Goal: Transaction & Acquisition: Purchase product/service

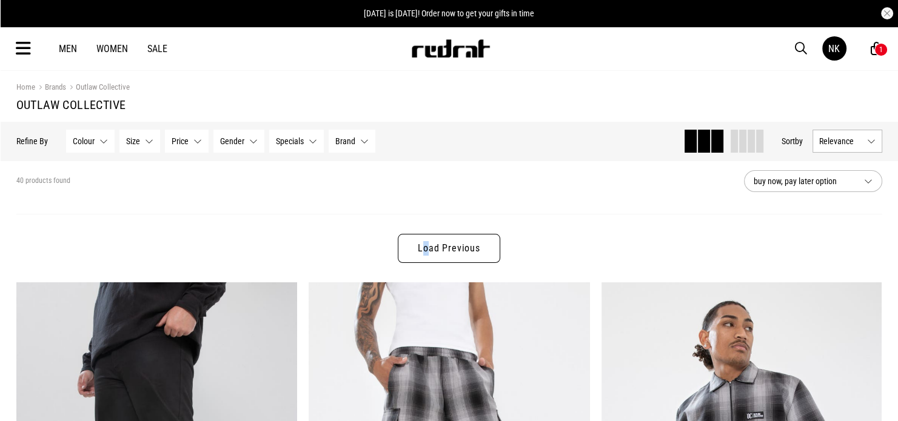
click at [421, 265] on div "Load Previous" at bounding box center [449, 248] width 866 height 69
click at [427, 251] on link "Load Previous" at bounding box center [449, 248] width 102 height 29
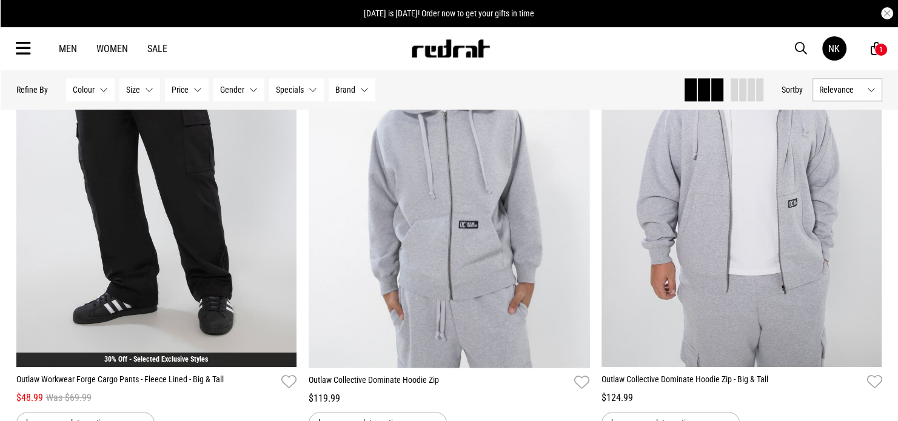
scroll to position [1697, 0]
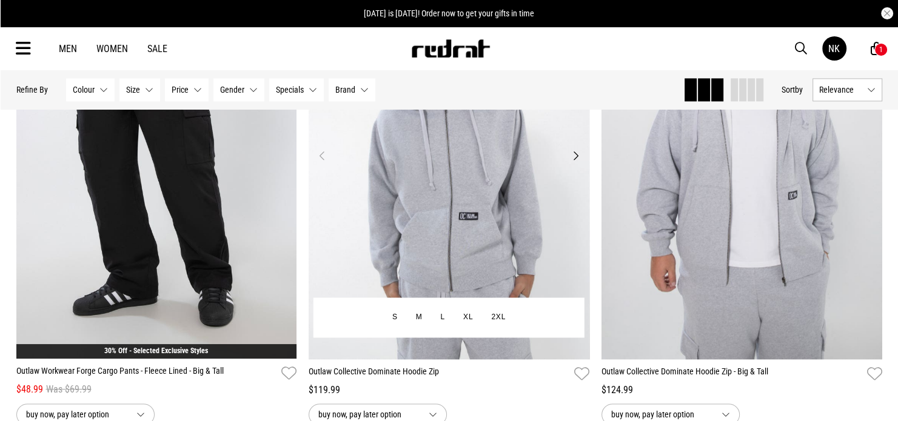
click at [574, 158] on button "Next" at bounding box center [575, 156] width 15 height 15
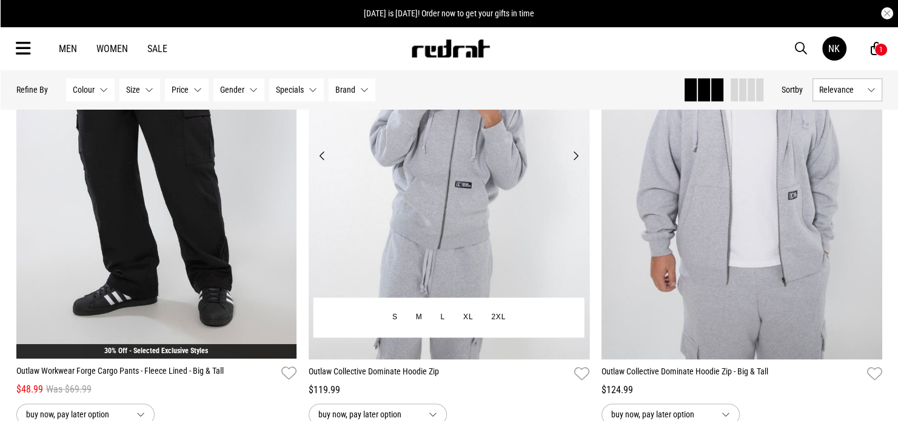
click at [575, 157] on button "Next" at bounding box center [575, 156] width 15 height 15
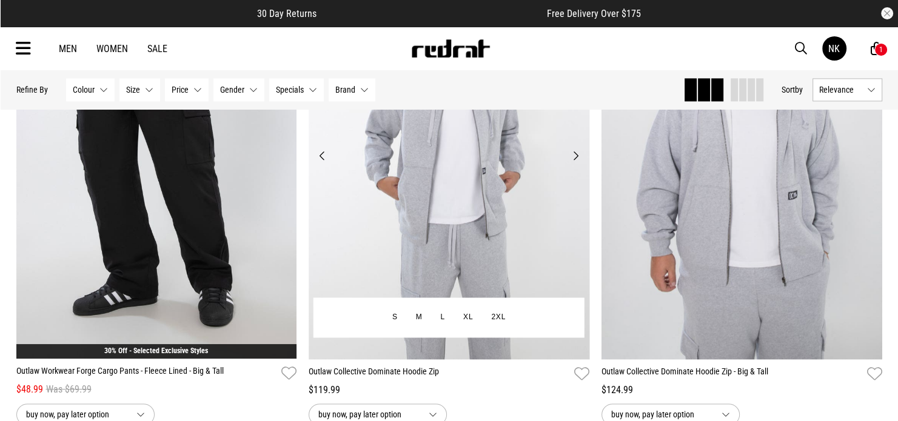
click at [576, 156] on button "Next" at bounding box center [575, 156] width 15 height 15
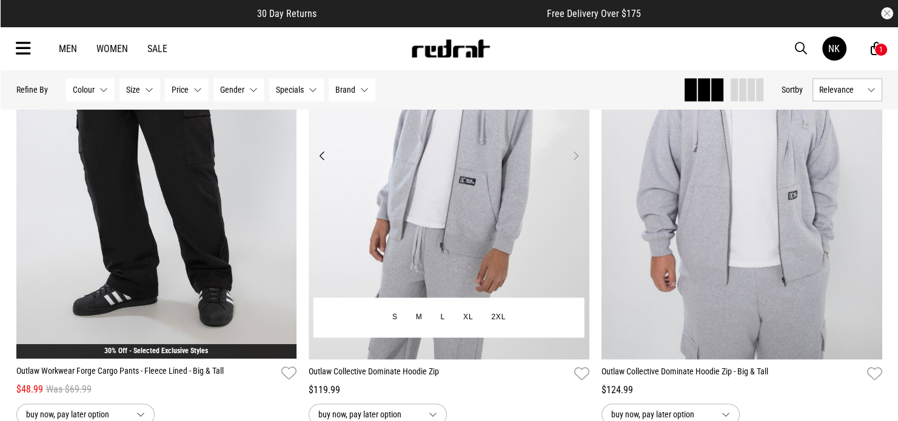
click at [576, 156] on button "Next" at bounding box center [575, 156] width 15 height 15
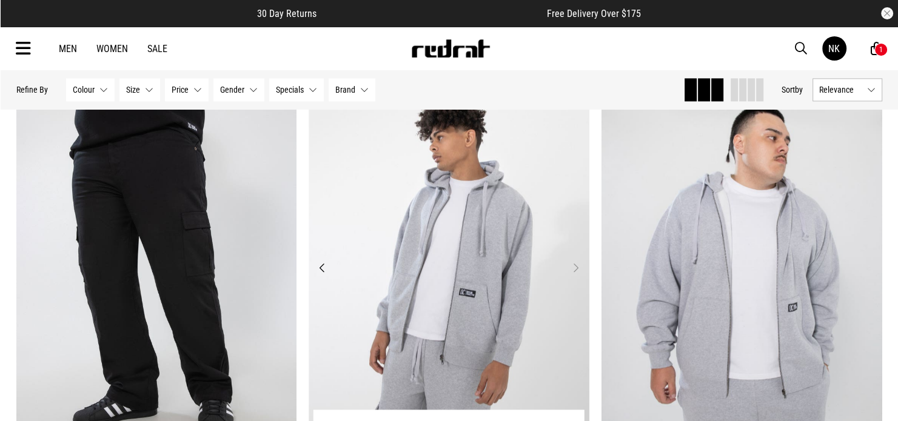
scroll to position [1576, 0]
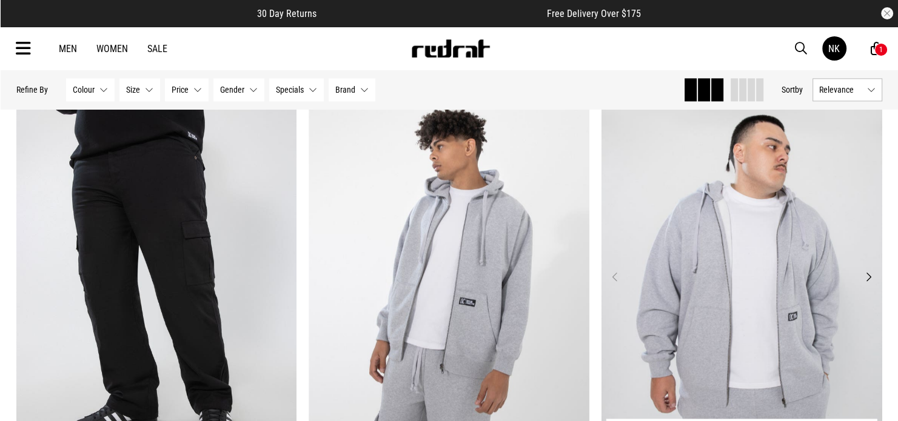
click at [871, 281] on button "Next" at bounding box center [867, 277] width 15 height 15
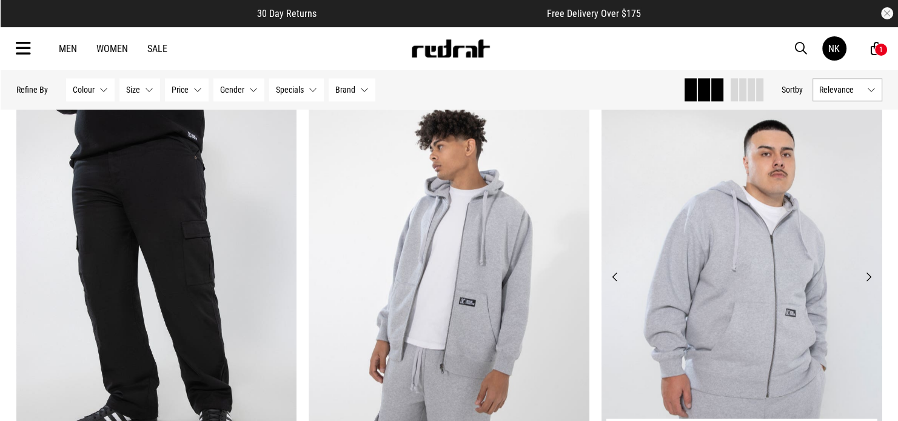
click at [874, 282] on button "Next" at bounding box center [867, 277] width 15 height 15
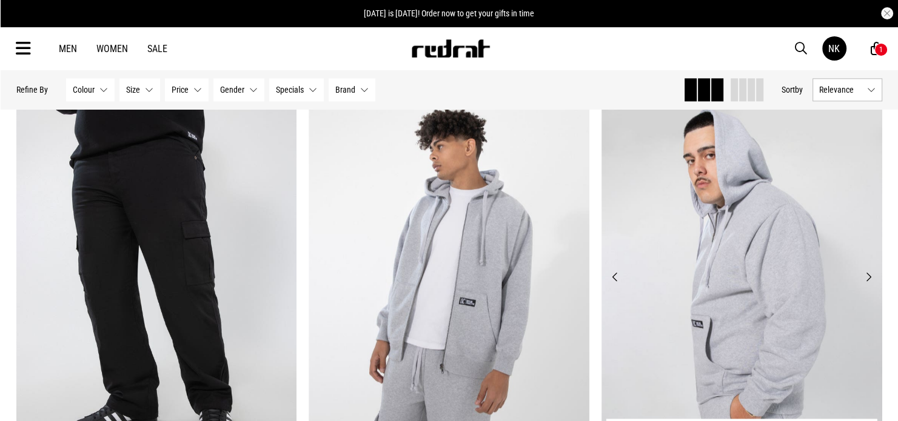
click at [869, 278] on button "Next" at bounding box center [867, 277] width 15 height 15
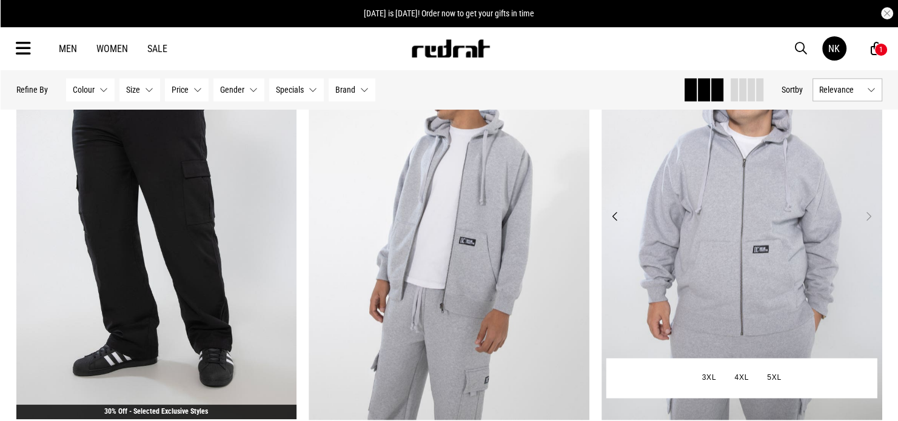
scroll to position [1637, 0]
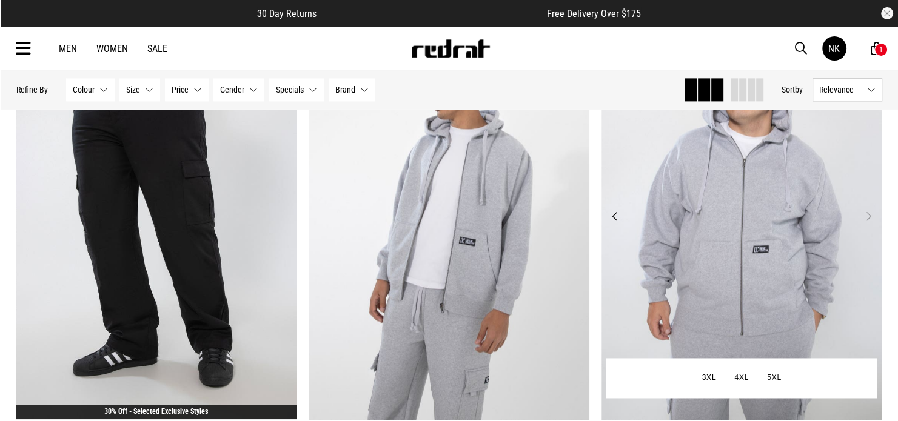
click at [618, 218] on button "Previous" at bounding box center [614, 216] width 15 height 15
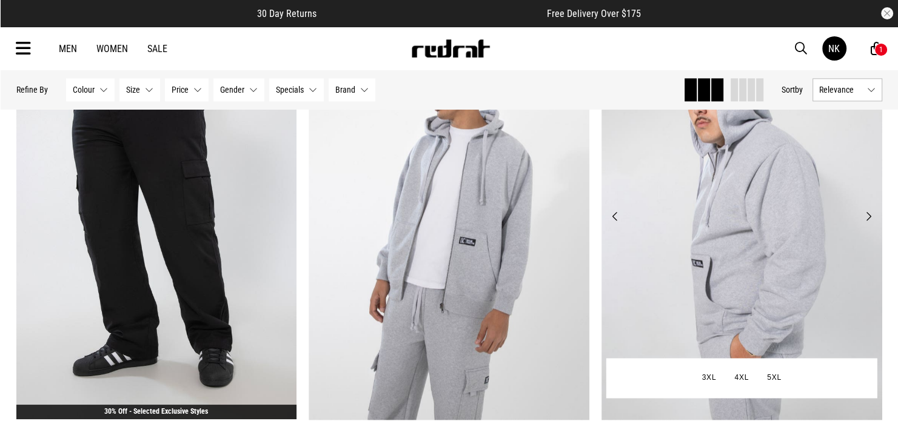
click at [619, 218] on button "Previous" at bounding box center [614, 216] width 15 height 15
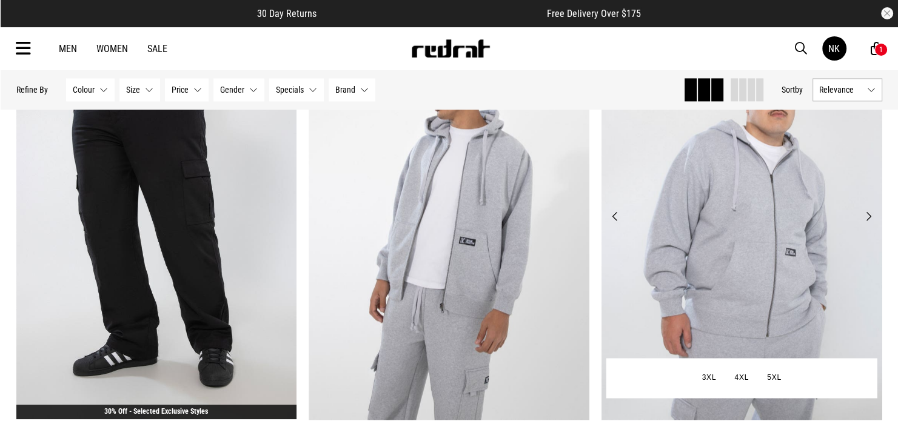
click at [709, 222] on img at bounding box center [741, 223] width 281 height 393
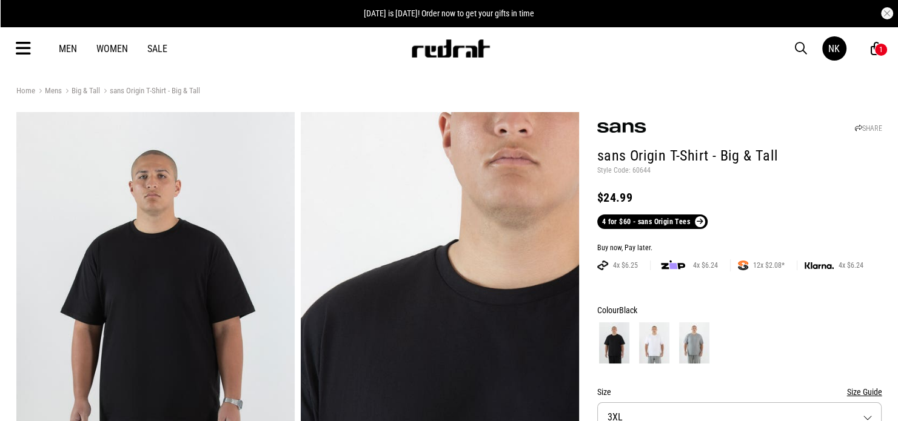
click at [654, 348] on img at bounding box center [654, 343] width 30 height 41
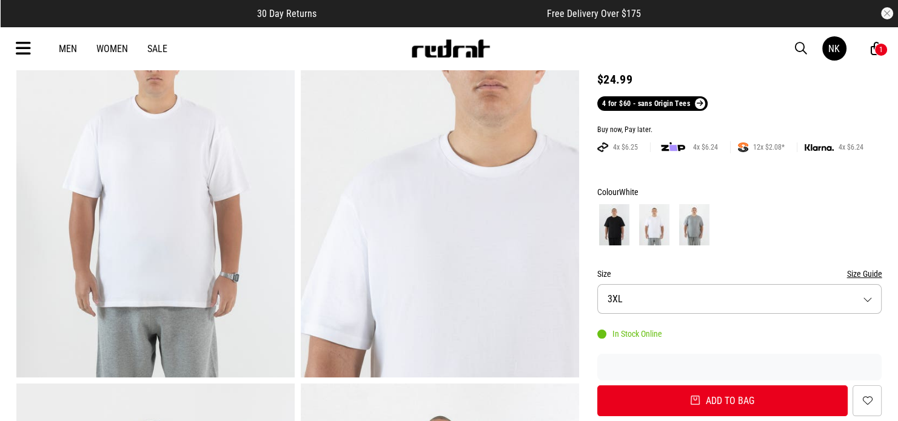
scroll to position [121, 0]
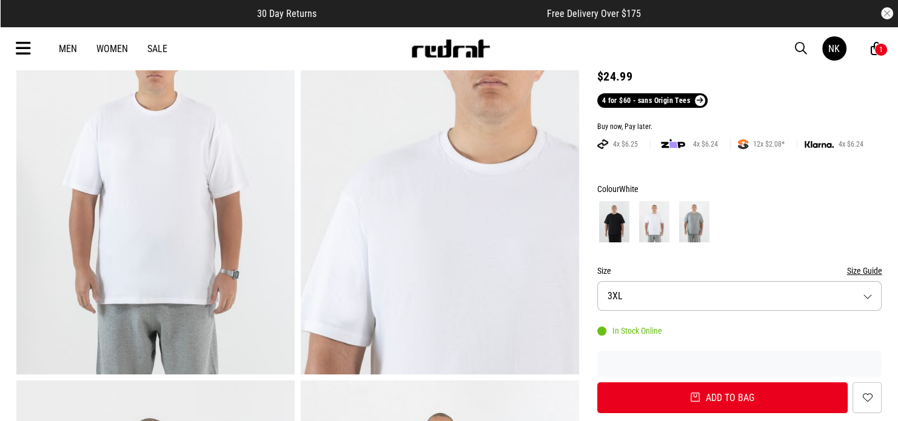
click at [641, 302] on button "Size 3XL" at bounding box center [739, 296] width 285 height 30
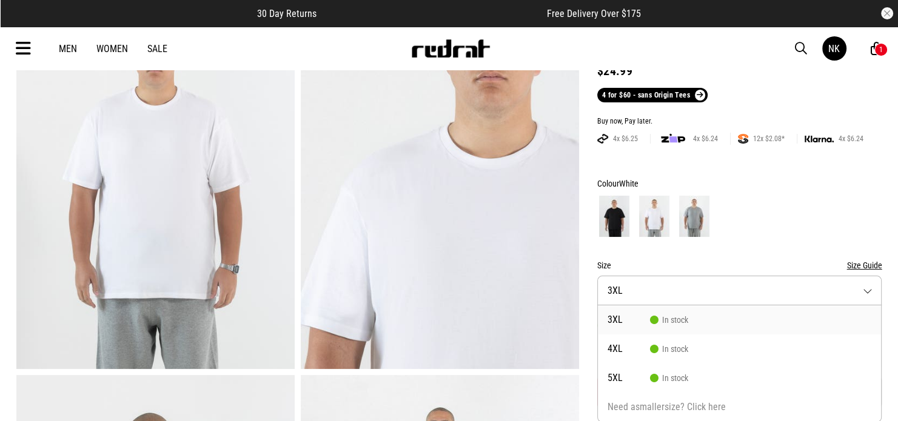
click at [825, 222] on div at bounding box center [739, 216] width 285 height 45
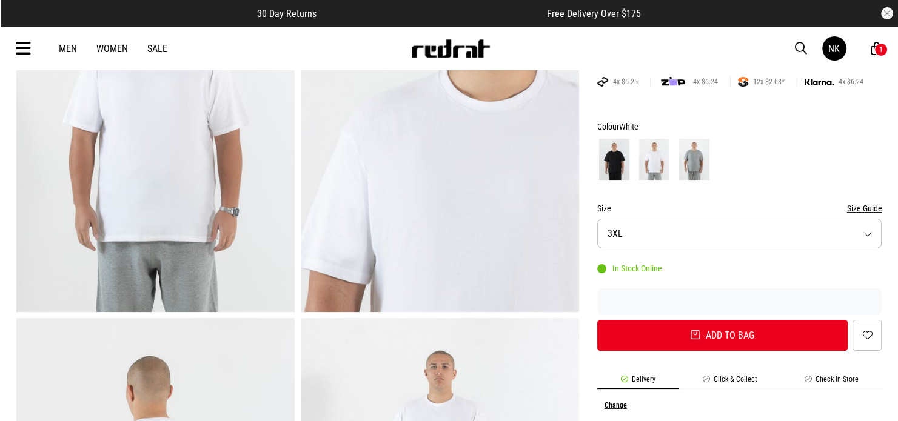
scroll to position [187, 0]
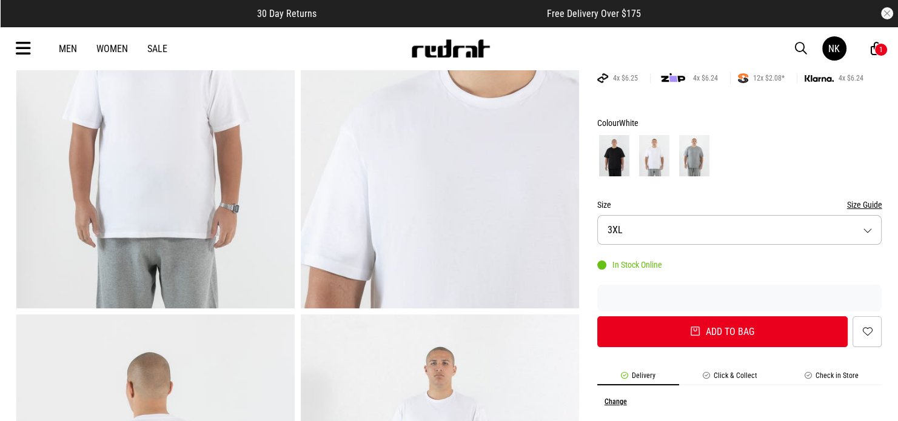
click at [870, 208] on button "Size Guide" at bounding box center [863, 205] width 35 height 15
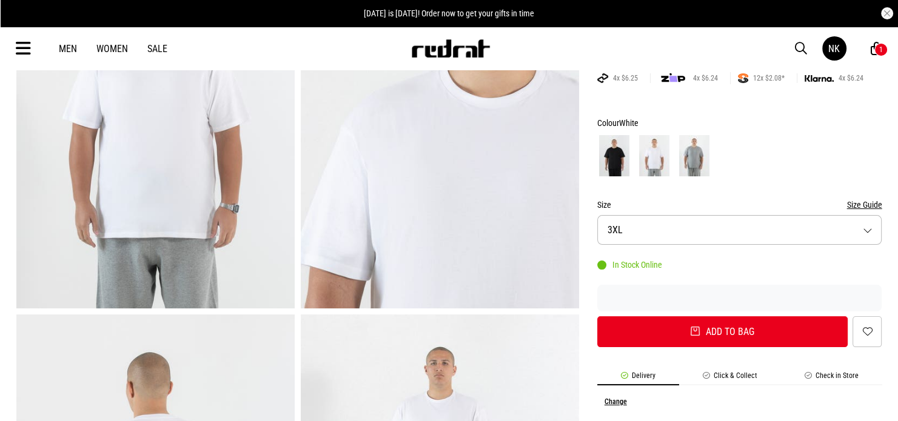
click at [871, 50] on icon at bounding box center [877, 48] width 12 height 15
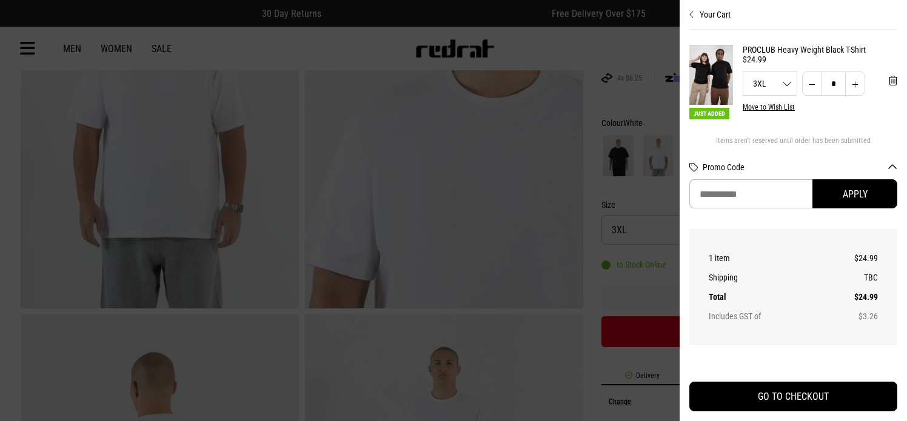
click at [633, 52] on div at bounding box center [453, 210] width 907 height 421
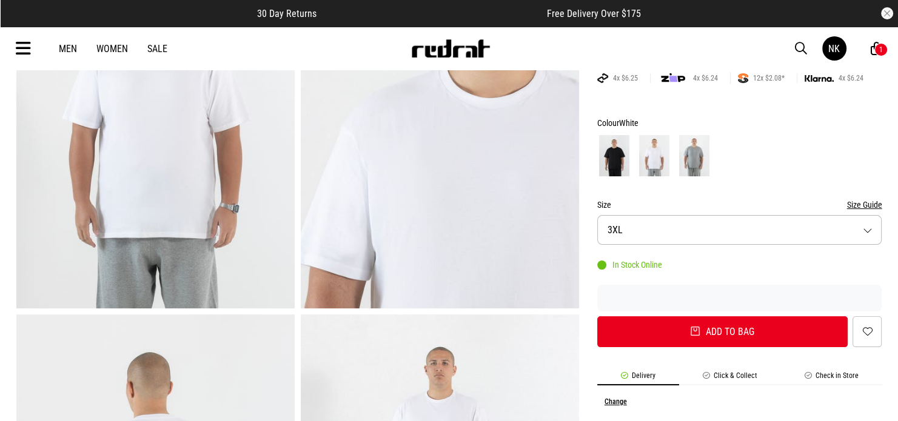
click at [879, 50] on div "1" at bounding box center [881, 49] width 4 height 8
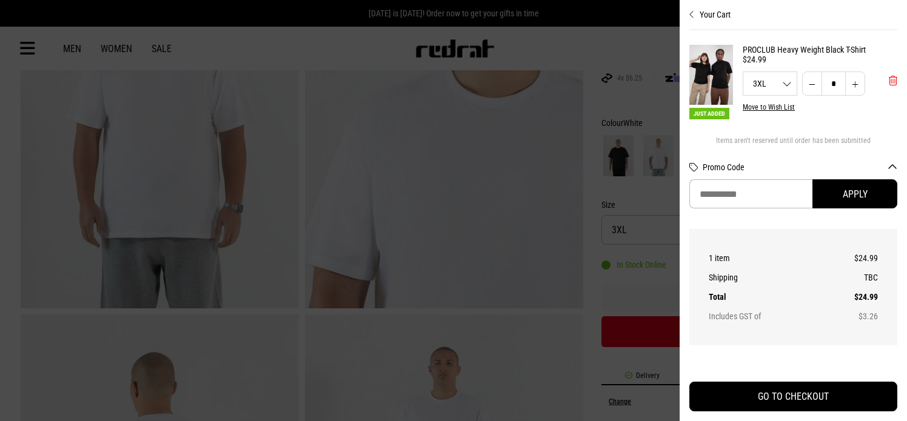
click at [889, 81] on span "'Remove from cart" at bounding box center [893, 81] width 8 height 12
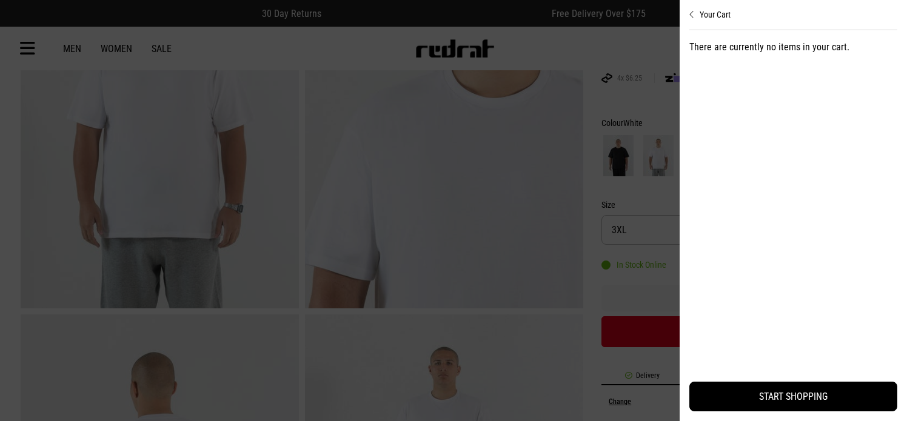
click at [660, 109] on div at bounding box center [453, 210] width 907 height 421
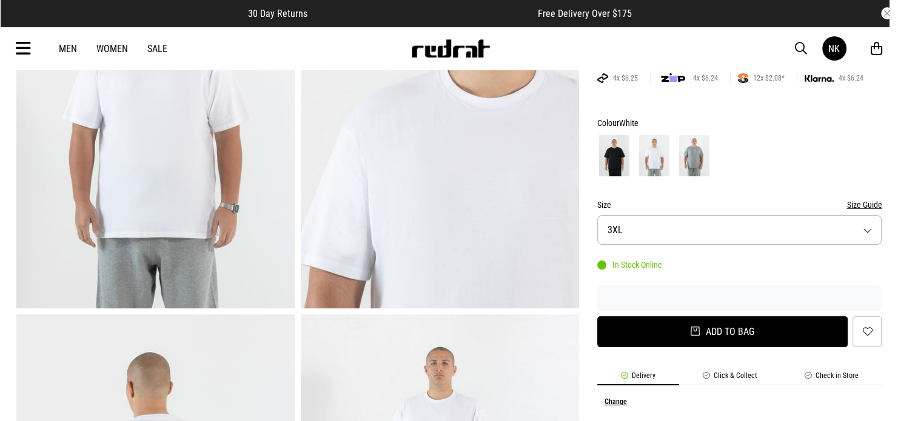
click at [797, 332] on button "Add to bag" at bounding box center [722, 331] width 251 height 31
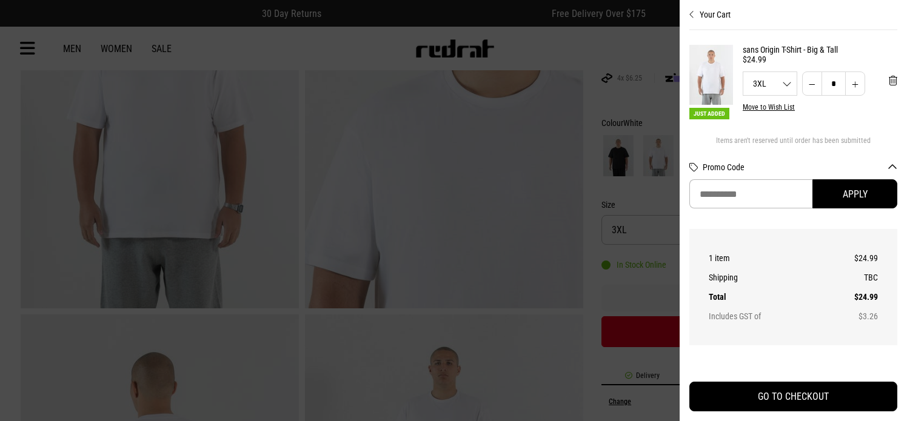
click at [845, 85] on button "Increase quantity" at bounding box center [855, 84] width 20 height 24
type input "*"
click at [654, 206] on div at bounding box center [453, 210] width 907 height 421
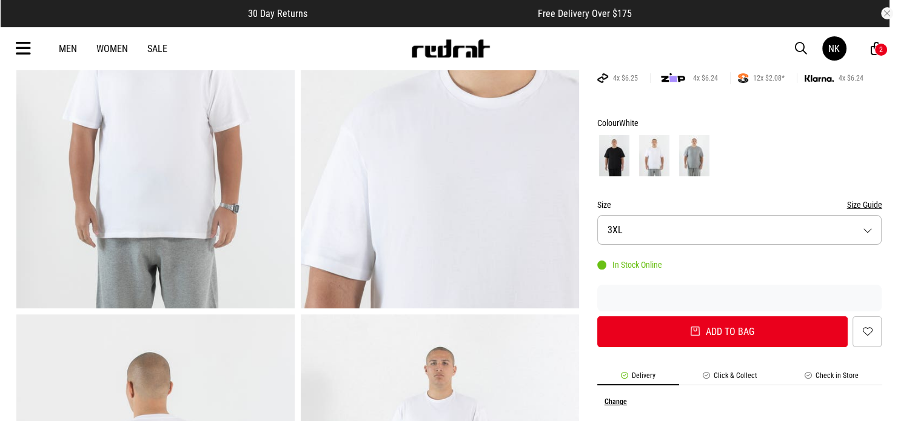
click at [617, 164] on img at bounding box center [614, 155] width 30 height 41
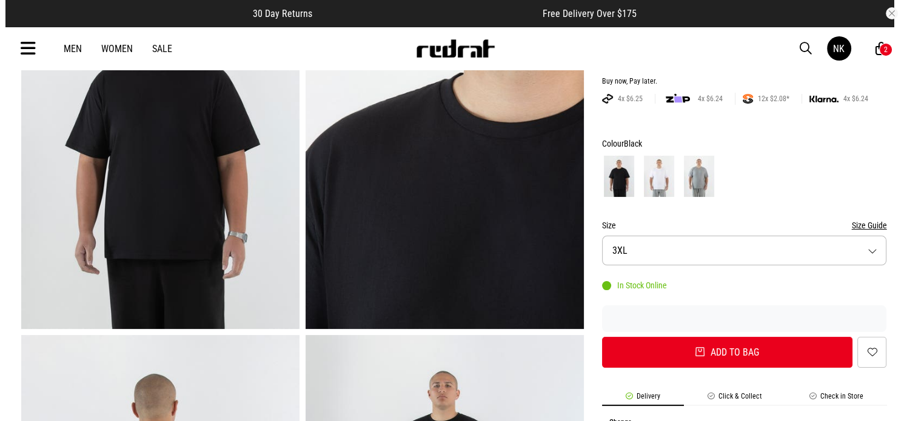
scroll to position [187, 0]
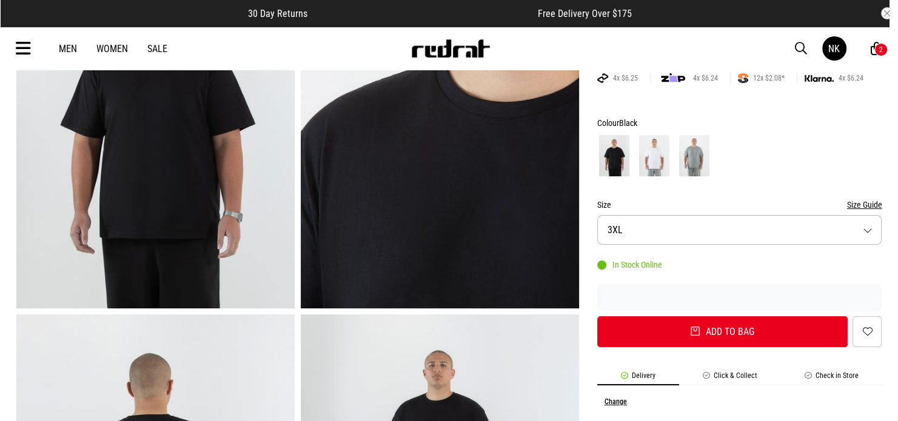
click at [869, 229] on button "Size 3XL" at bounding box center [739, 230] width 285 height 30
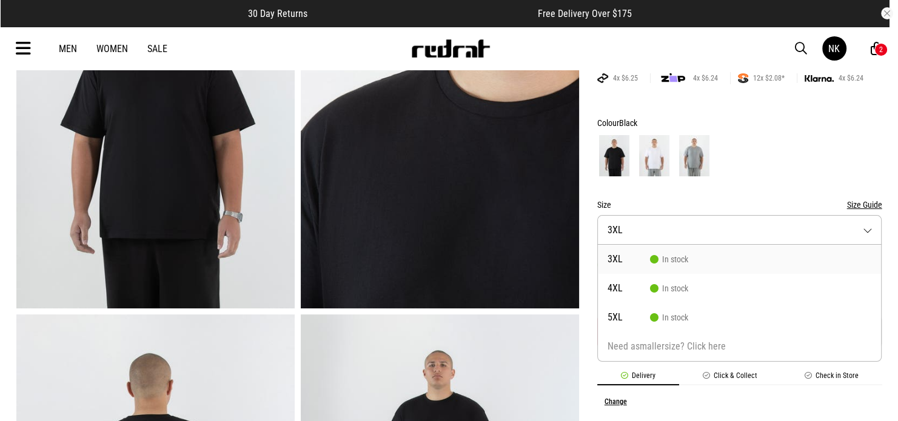
click at [809, 174] on div at bounding box center [739, 155] width 285 height 45
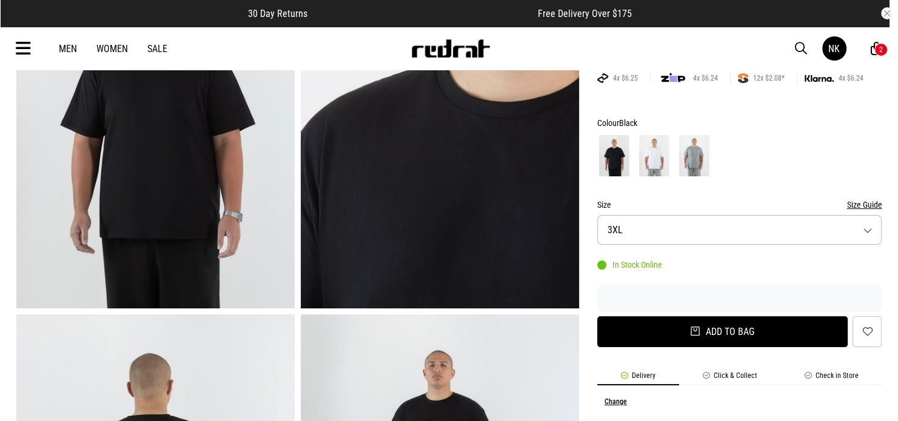
click at [771, 332] on button "Add to bag" at bounding box center [722, 331] width 251 height 31
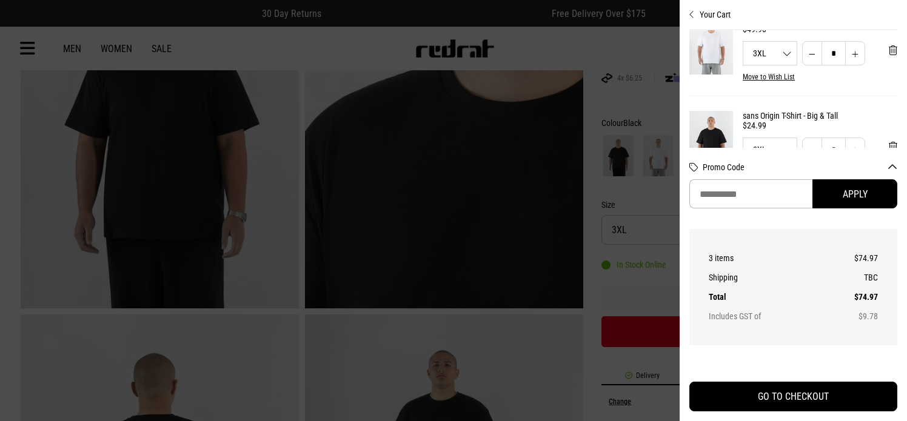
scroll to position [121, 0]
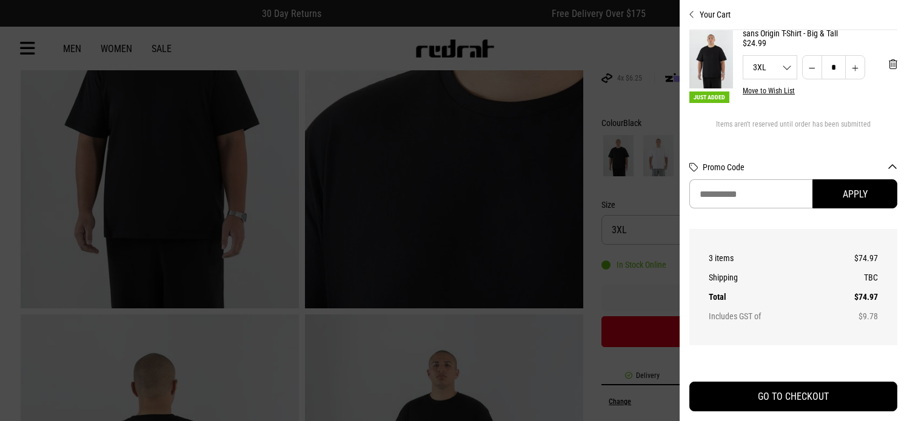
click at [845, 67] on button "Increase quantity" at bounding box center [855, 67] width 20 height 24
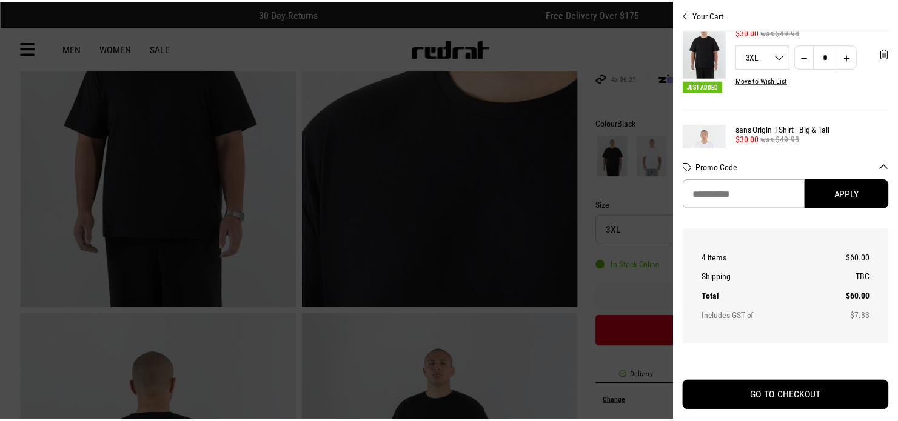
scroll to position [0, 0]
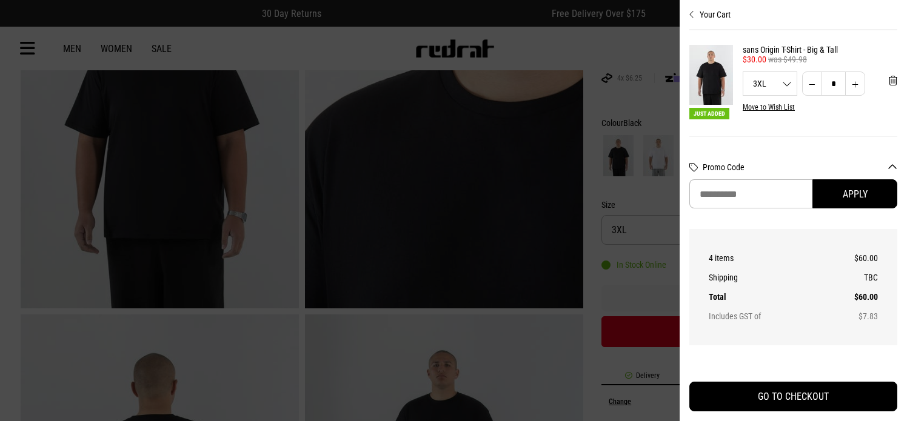
click at [591, 54] on div at bounding box center [453, 210] width 907 height 421
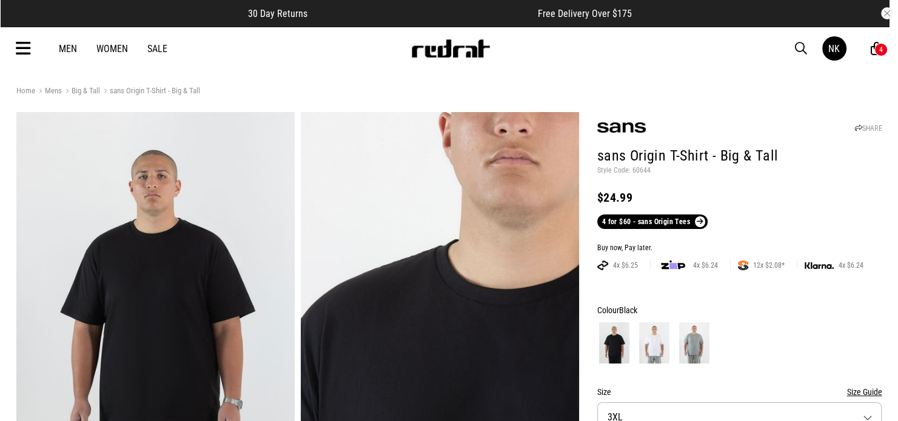
click at [616, 127] on img at bounding box center [621, 127] width 48 height 10
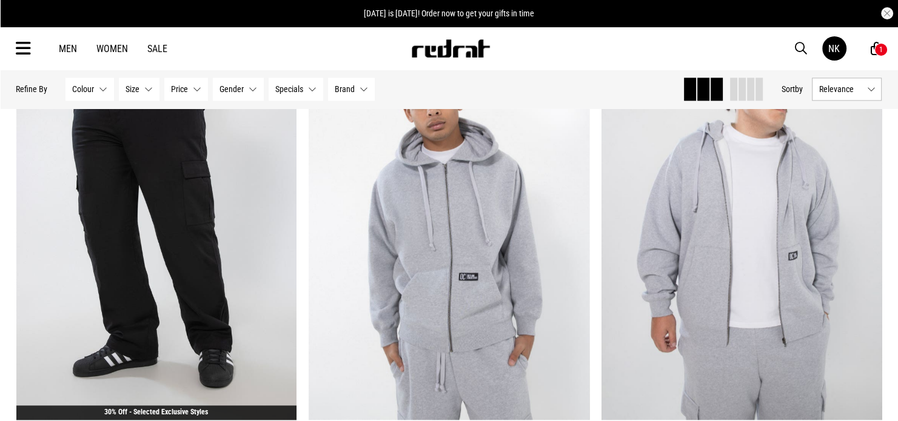
click at [516, 229] on img at bounding box center [449, 223] width 281 height 393
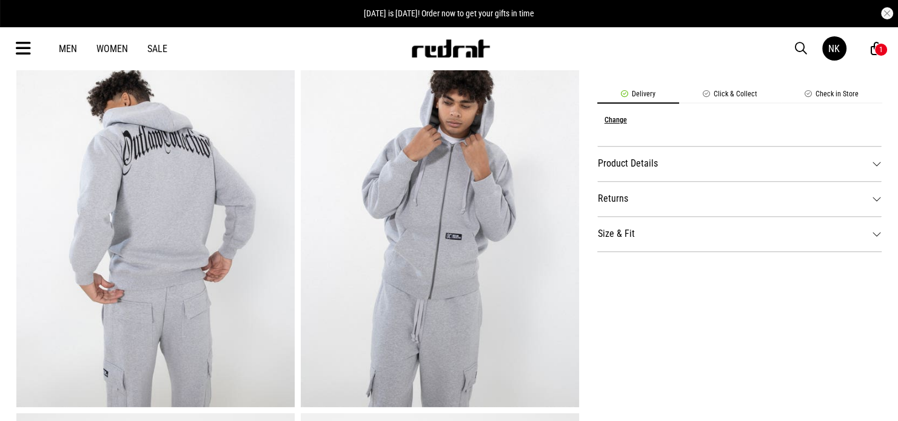
scroll to position [485, 0]
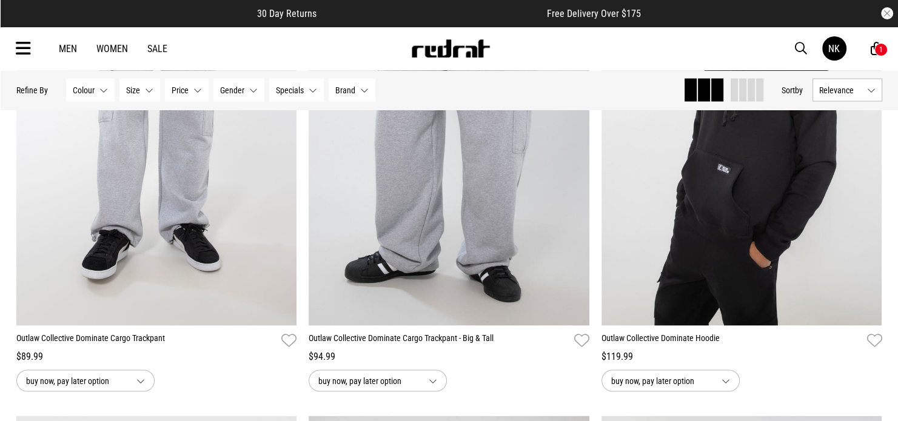
scroll to position [2173, 0]
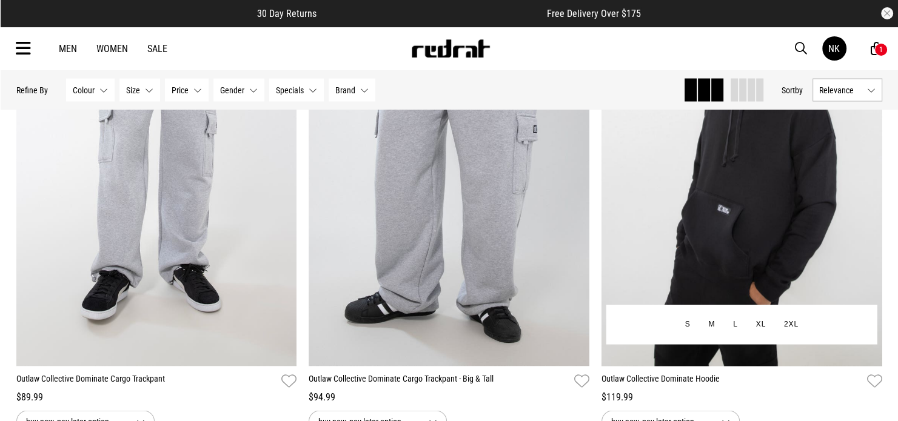
click at [716, 209] on img at bounding box center [741, 169] width 281 height 393
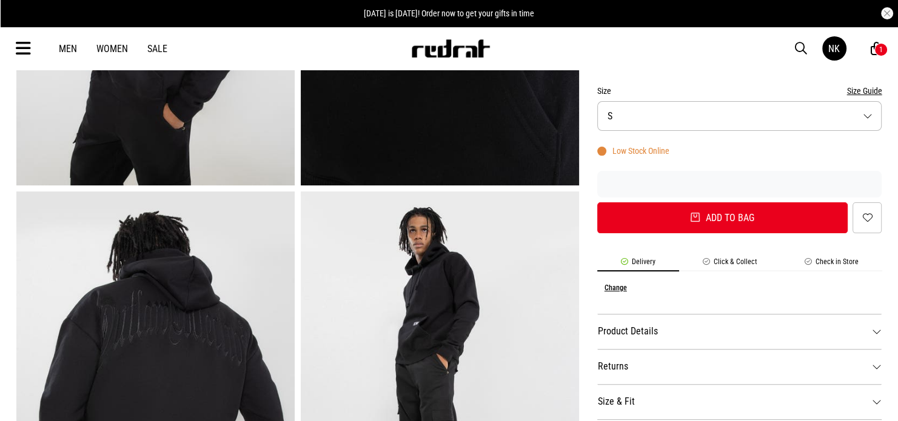
scroll to position [220, 0]
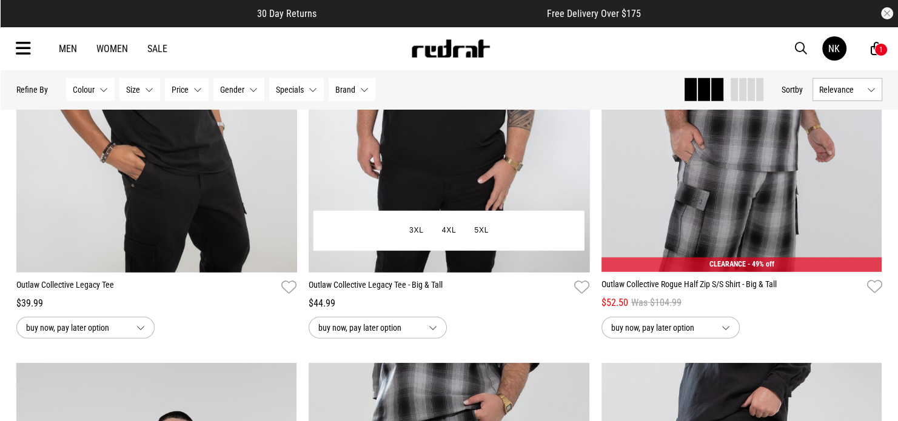
scroll to position [3194, 0]
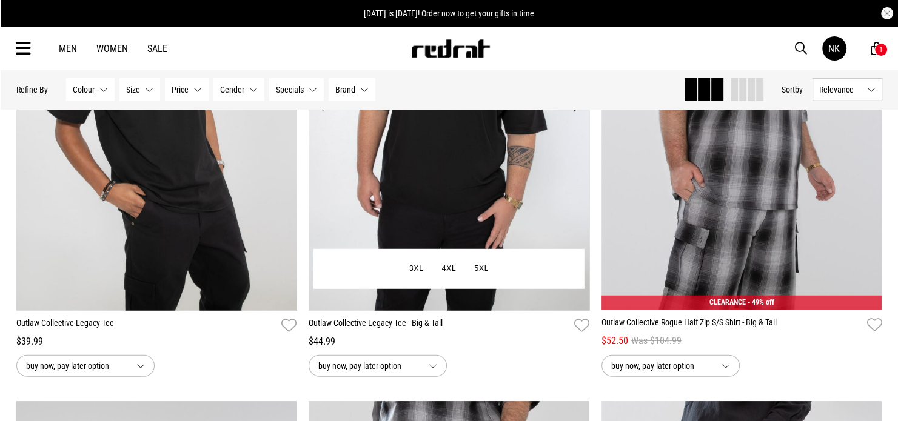
click at [438, 176] on img at bounding box center [449, 114] width 281 height 393
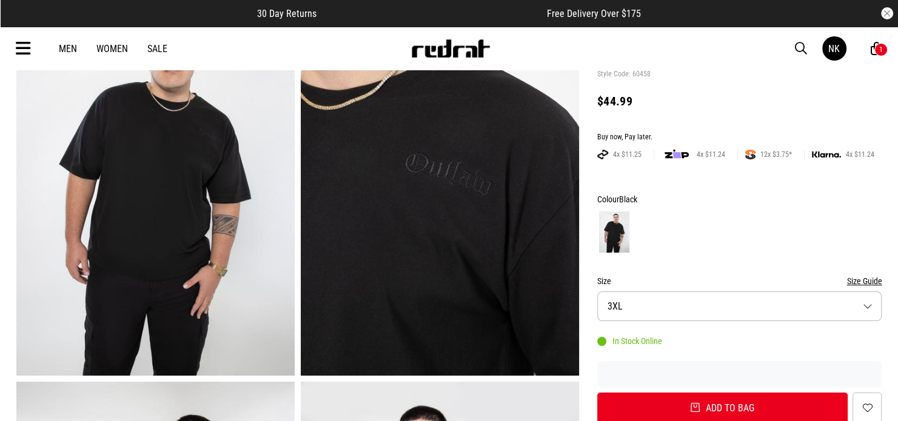
scroll to position [61, 0]
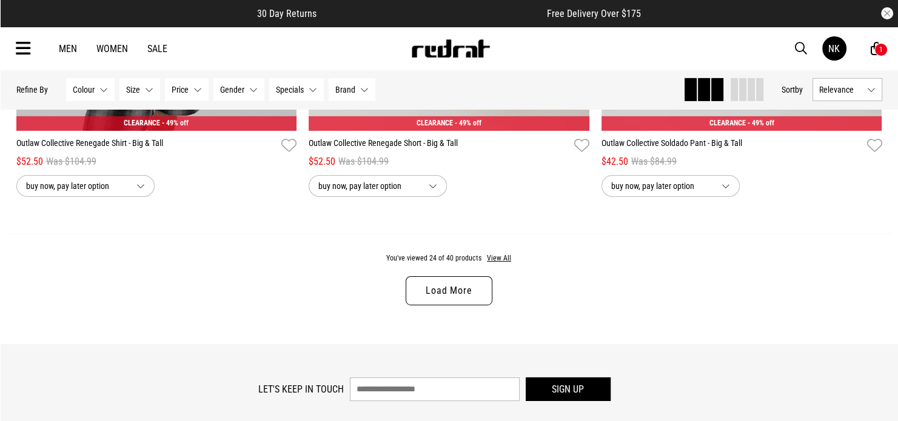
scroll to position [3860, 0]
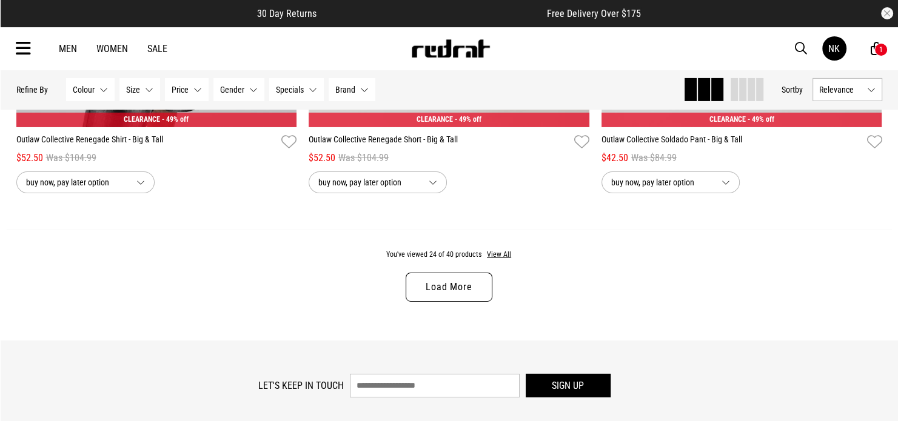
click at [460, 297] on link "Load More" at bounding box center [449, 287] width 86 height 29
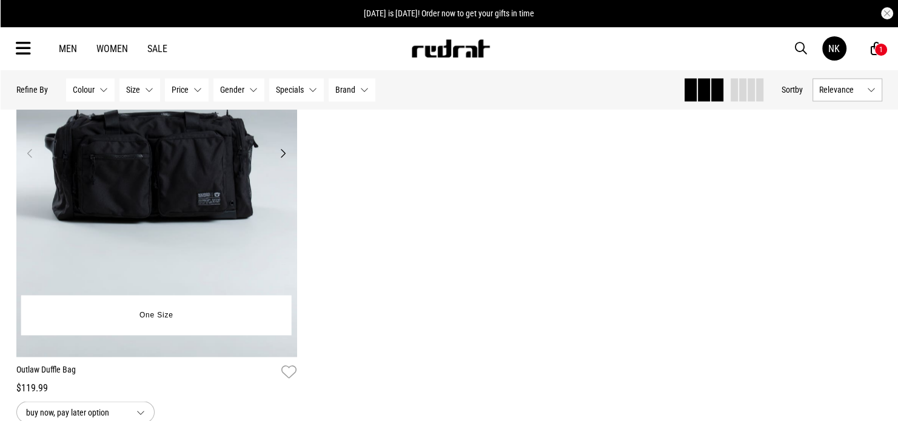
scroll to position [6528, 0]
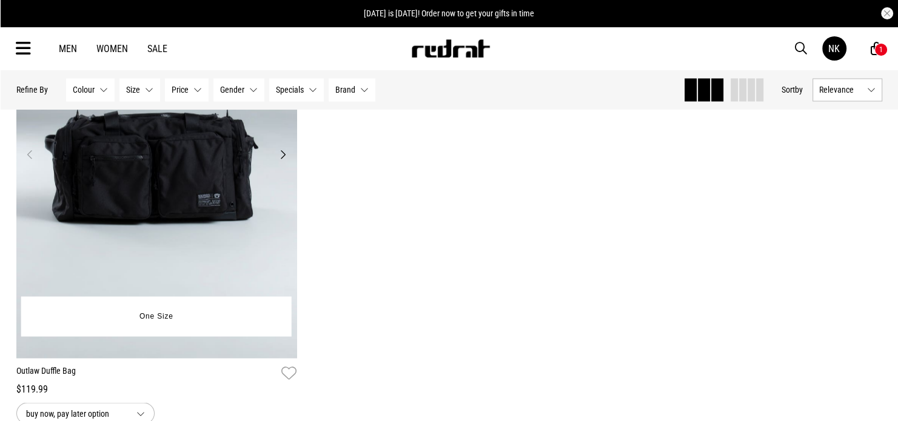
click at [195, 170] on img at bounding box center [156, 161] width 281 height 393
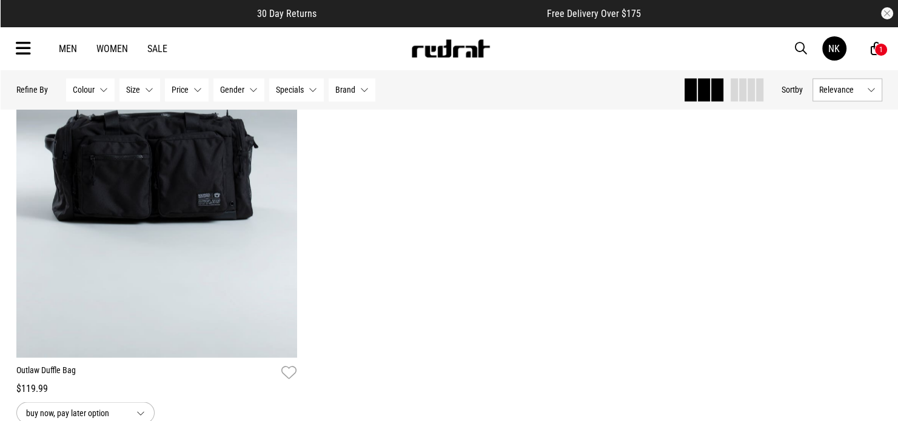
scroll to position [6551, 0]
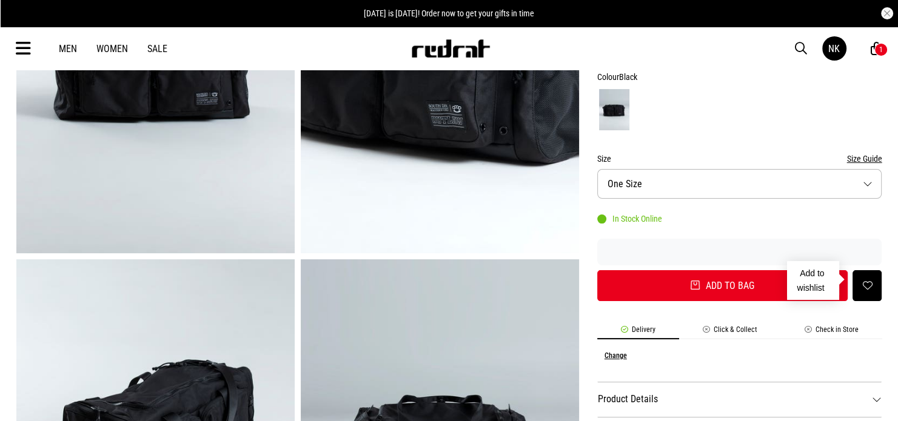
click at [877, 282] on button "button" at bounding box center [866, 285] width 29 height 31
click at [759, 189] on button "Size One Size" at bounding box center [739, 184] width 285 height 30
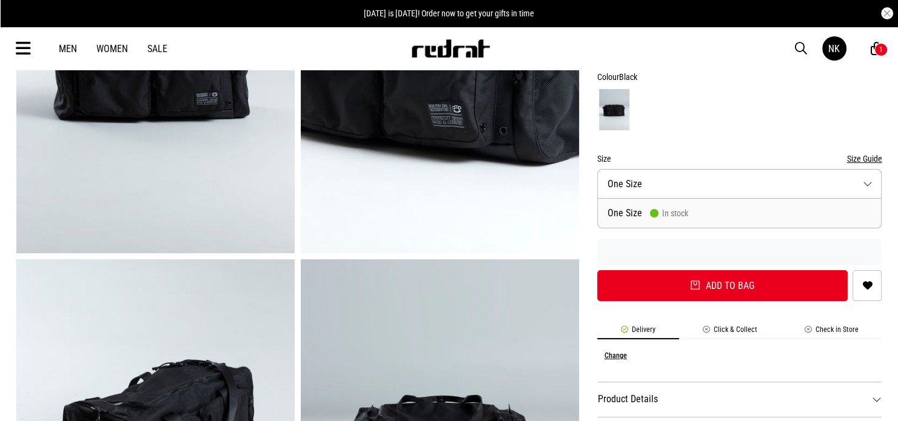
click at [713, 127] on div at bounding box center [739, 109] width 285 height 45
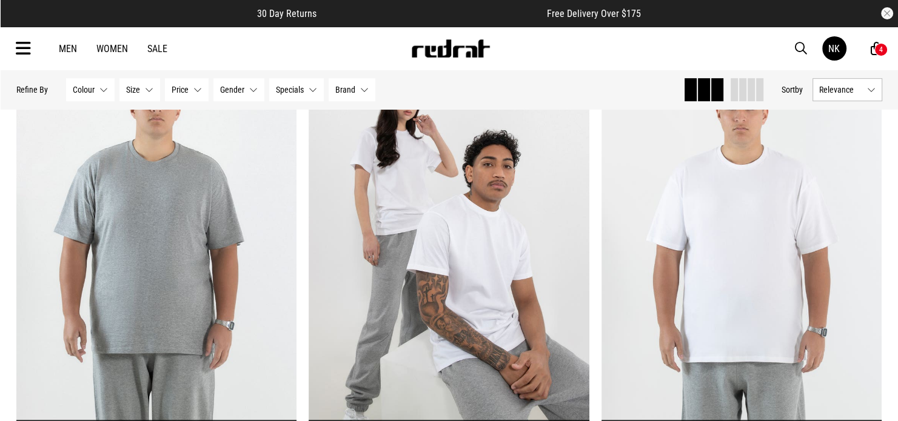
scroll to position [648, 0]
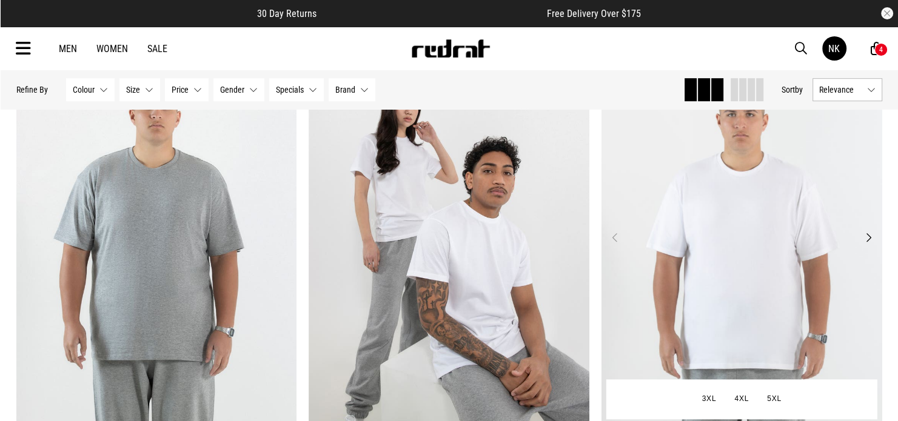
click at [684, 149] on img at bounding box center [741, 244] width 281 height 393
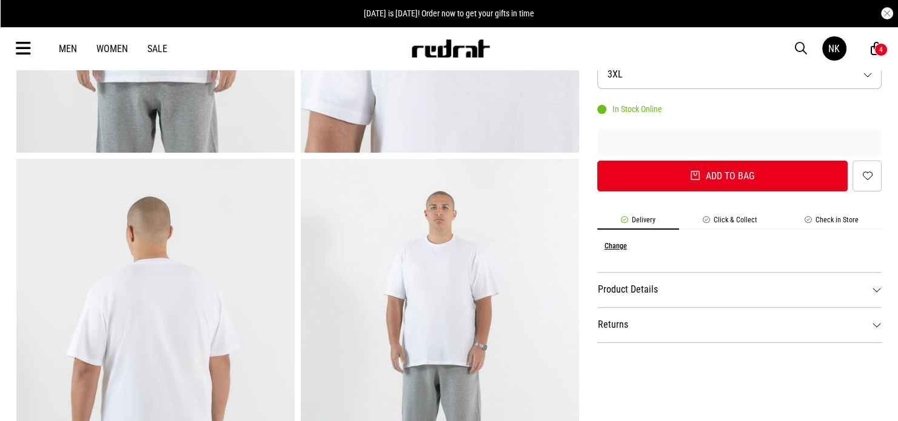
scroll to position [364, 0]
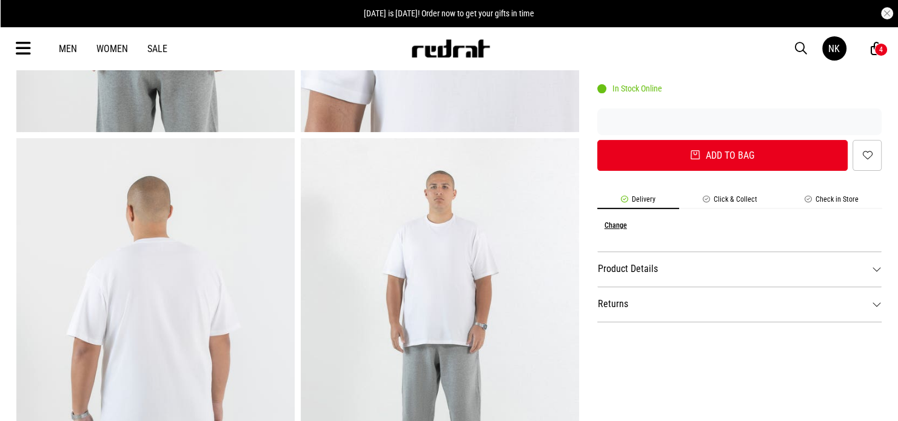
click at [653, 260] on dt "Product Details" at bounding box center [739, 269] width 285 height 35
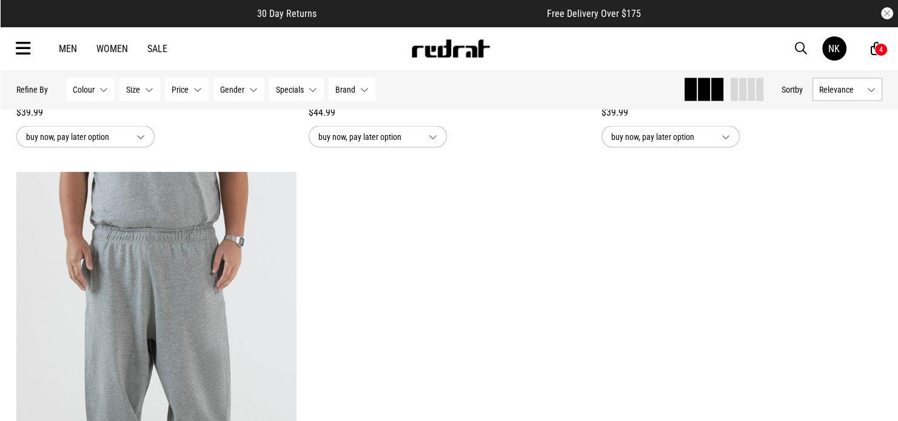
scroll to position [2398, 0]
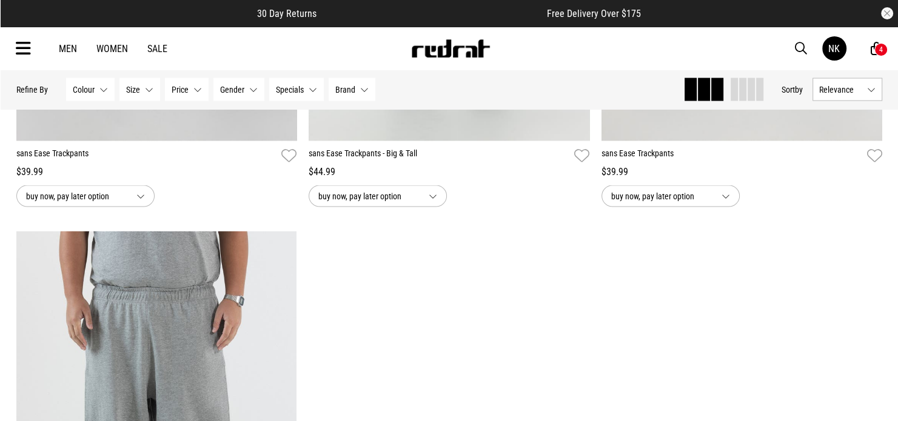
click at [70, 48] on link "Men" at bounding box center [68, 49] width 18 height 12
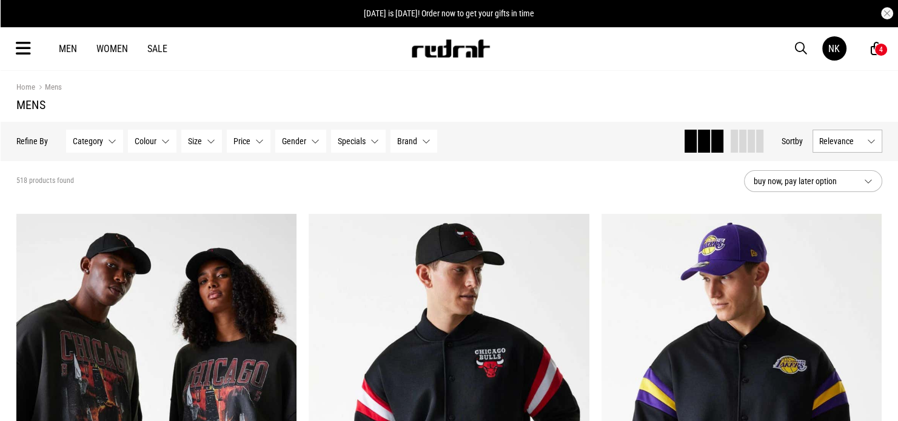
click at [24, 47] on icon at bounding box center [23, 49] width 15 height 20
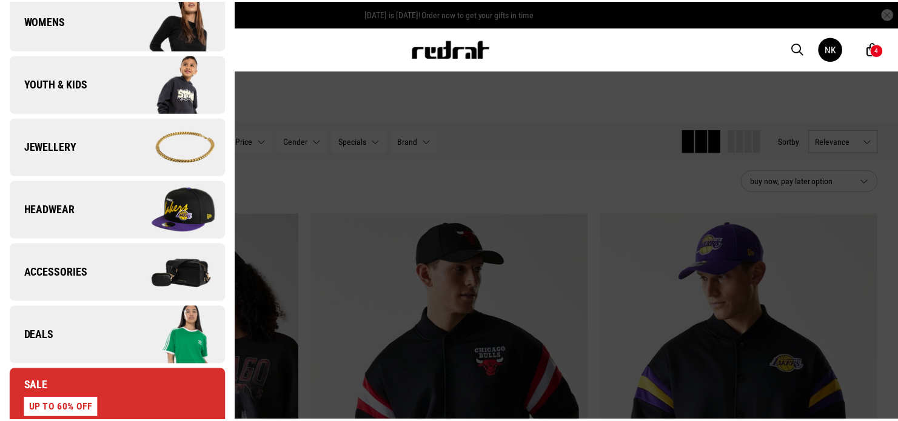
scroll to position [303, 0]
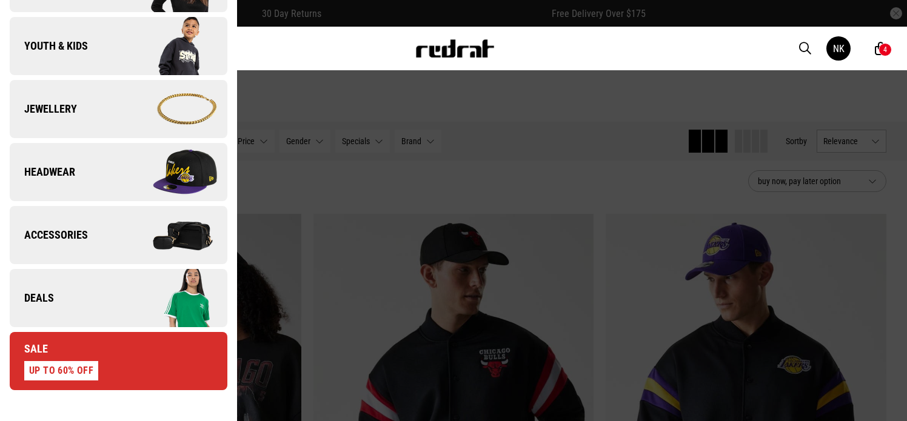
click at [376, 92] on div at bounding box center [453, 210] width 907 height 421
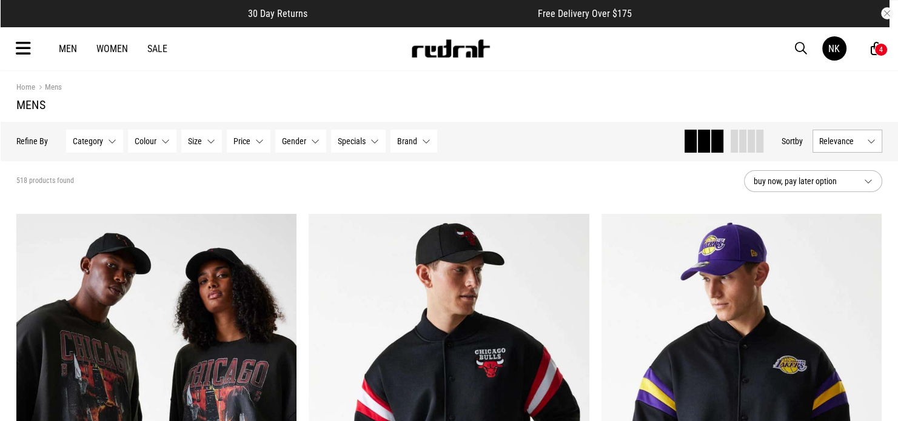
click at [406, 144] on span "Brand" at bounding box center [407, 141] width 20 height 10
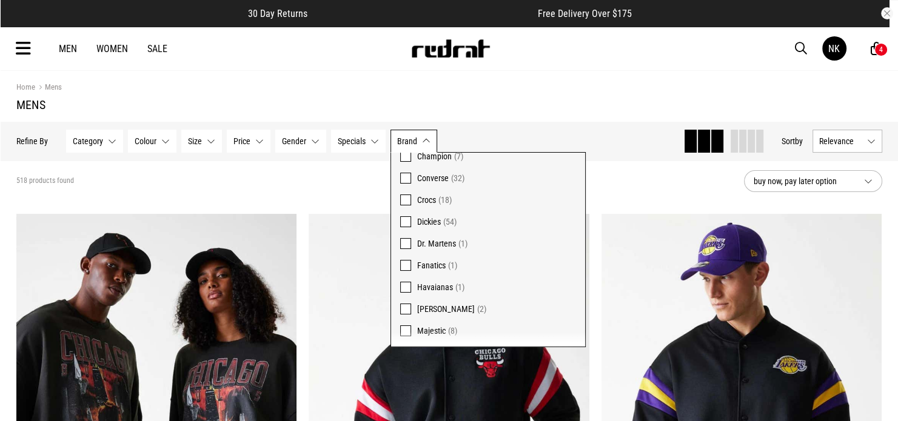
scroll to position [0, 0]
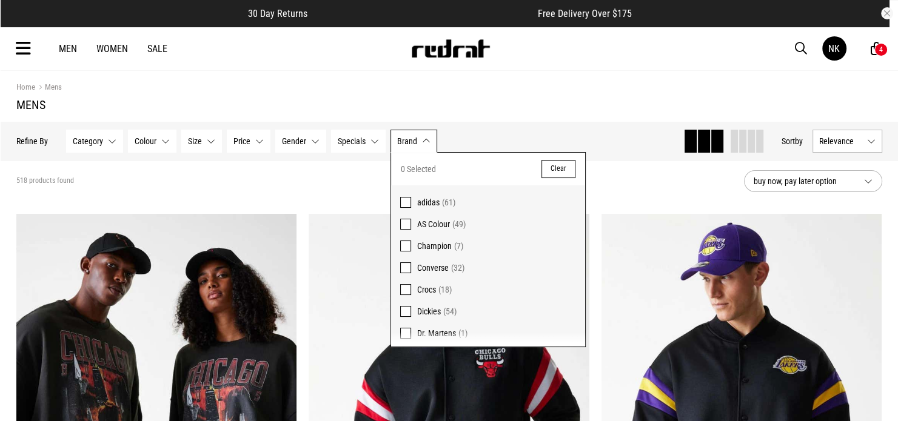
click at [444, 219] on span "AS Colour" at bounding box center [433, 224] width 33 height 10
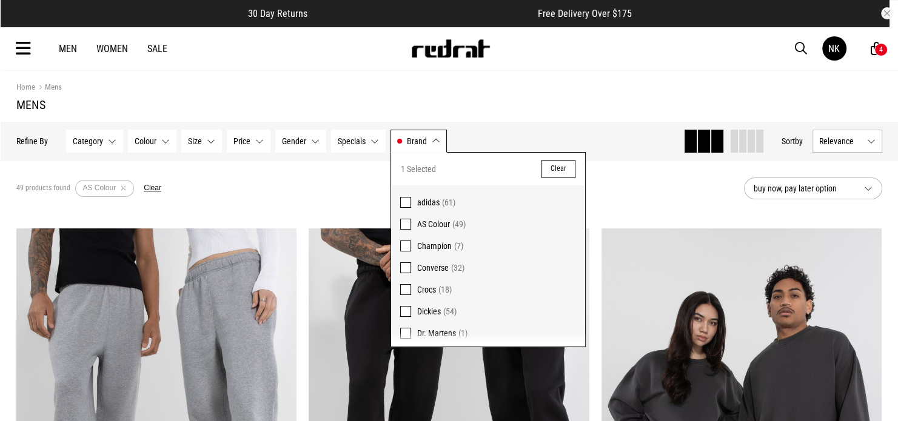
click at [565, 108] on h1 "Mens" at bounding box center [449, 105] width 866 height 15
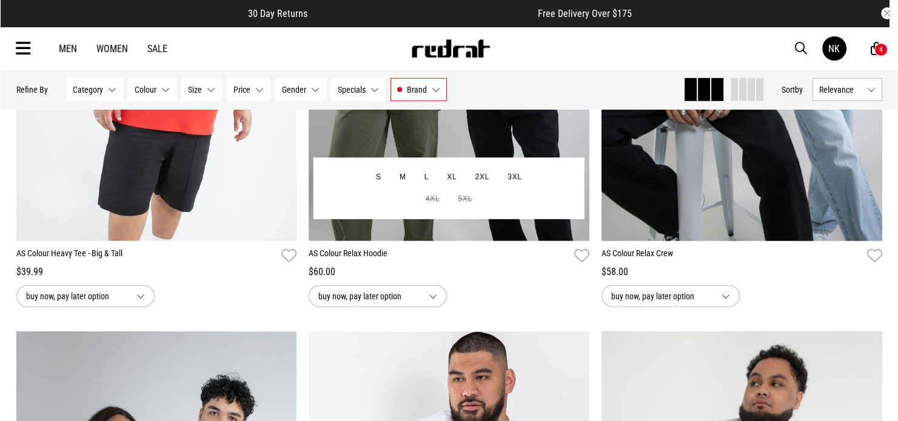
scroll to position [3274, 0]
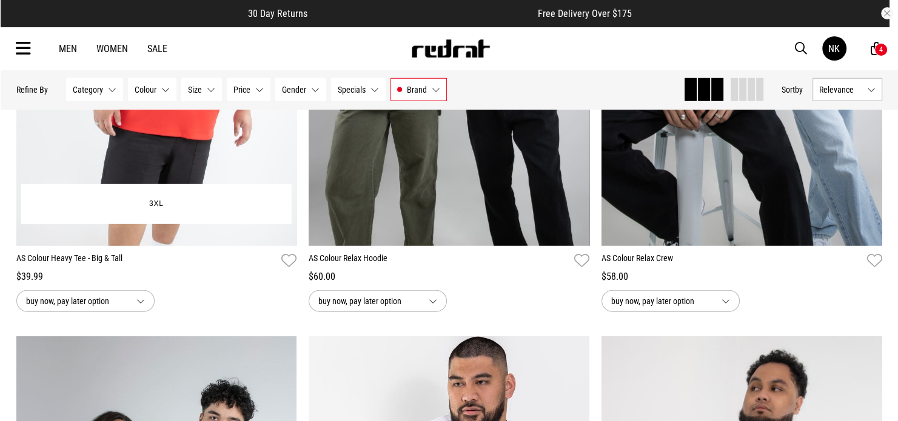
click at [204, 146] on img at bounding box center [156, 49] width 281 height 393
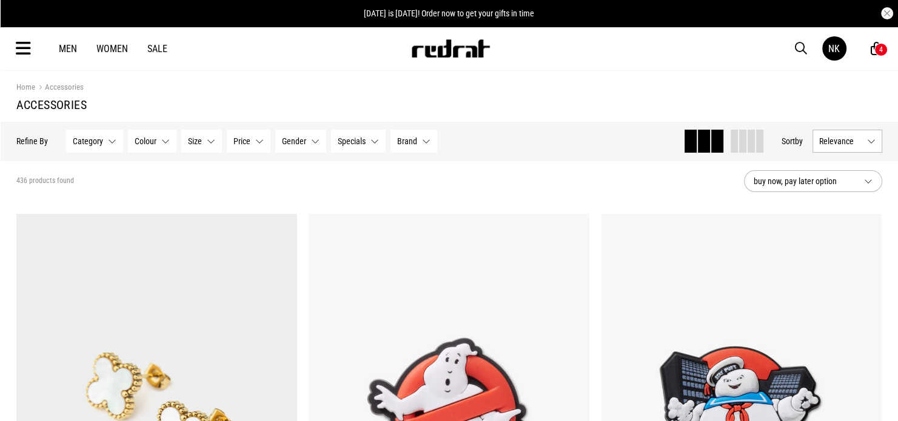
click at [109, 136] on button "Category None selected" at bounding box center [94, 141] width 57 height 23
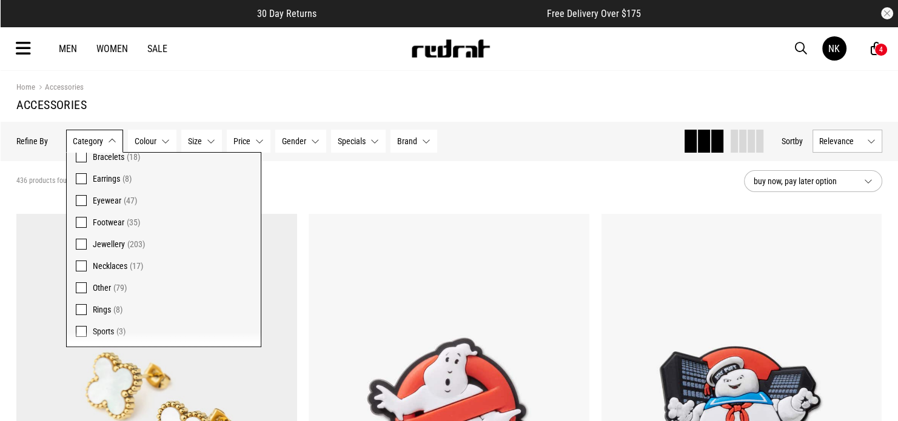
scroll to position [90, 0]
click at [100, 309] on span "Sports" at bounding box center [103, 309] width 21 height 10
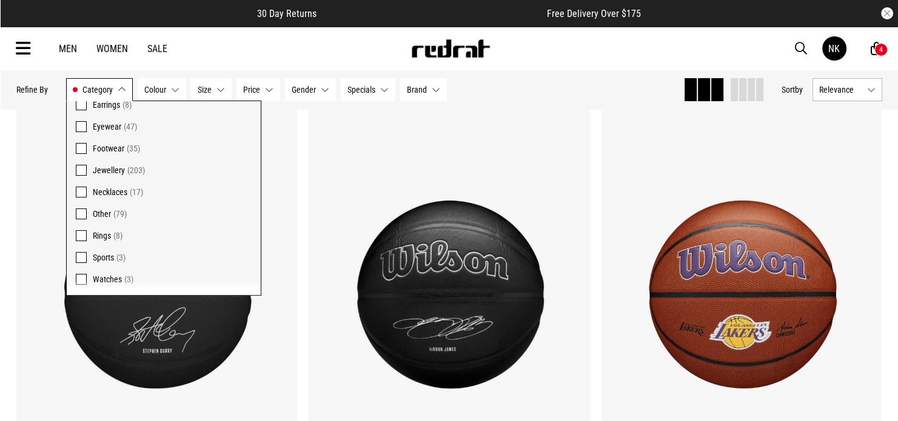
scroll to position [121, 0]
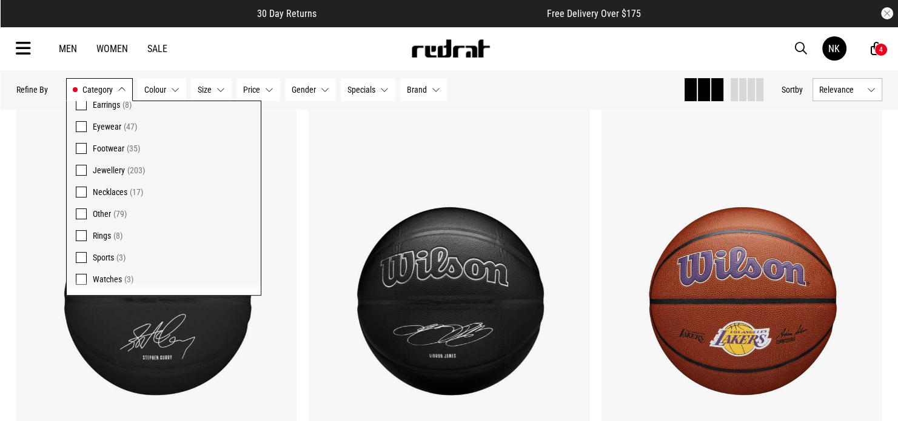
click at [83, 257] on span at bounding box center [81, 257] width 11 height 11
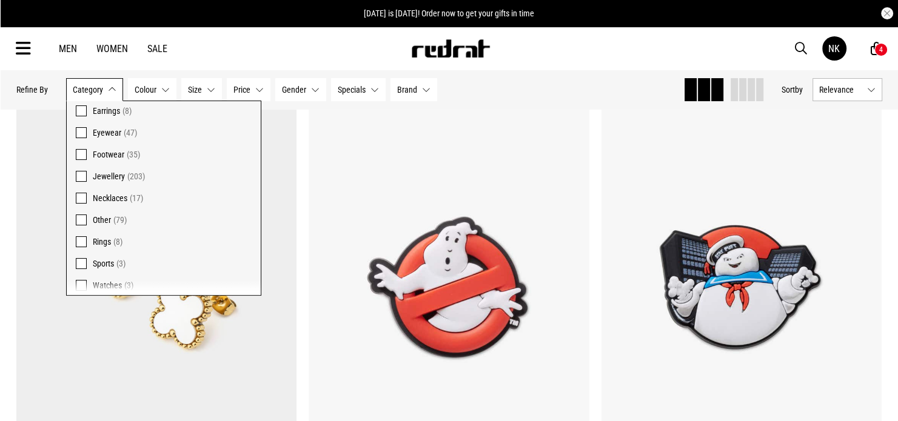
scroll to position [90, 0]
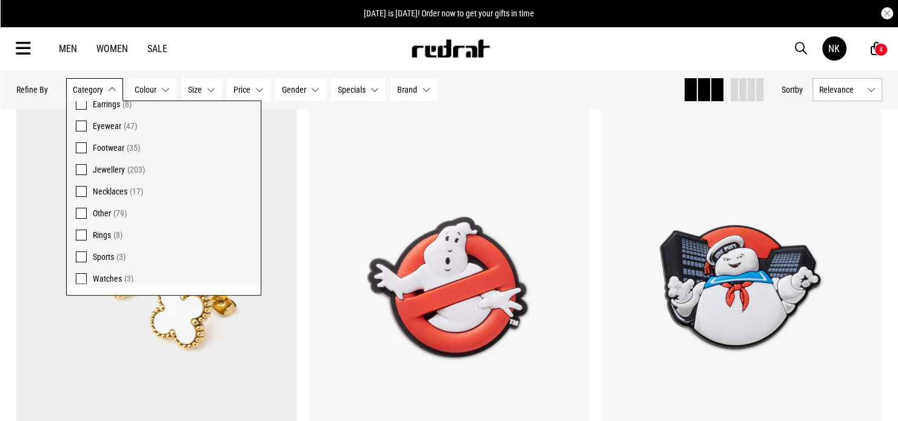
click at [104, 210] on span "Other" at bounding box center [102, 214] width 18 height 10
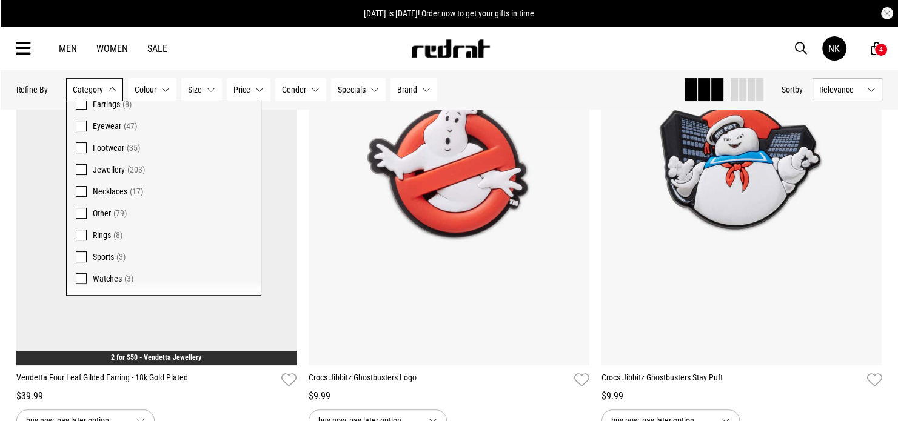
scroll to position [242, 0]
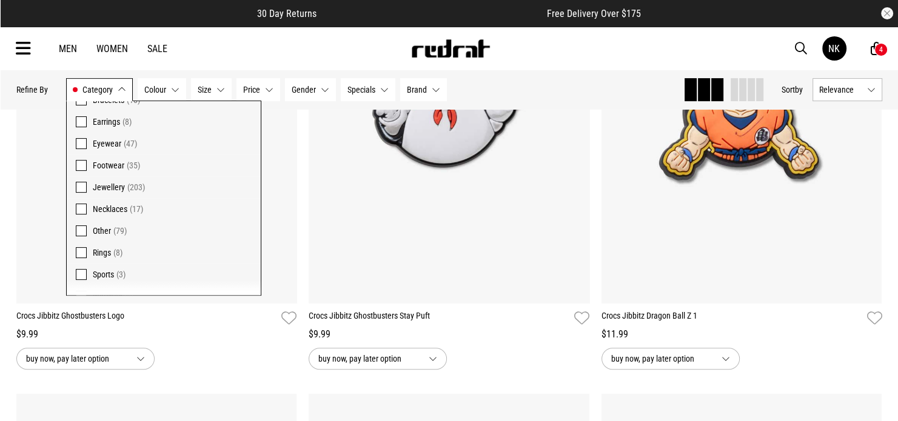
scroll to position [90, 0]
click at [97, 218] on span "Other" at bounding box center [102, 214] width 18 height 10
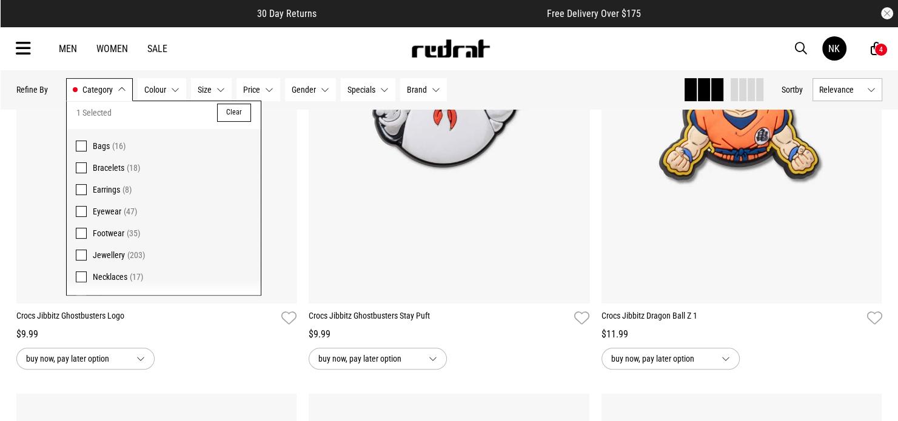
scroll to position [0, 0]
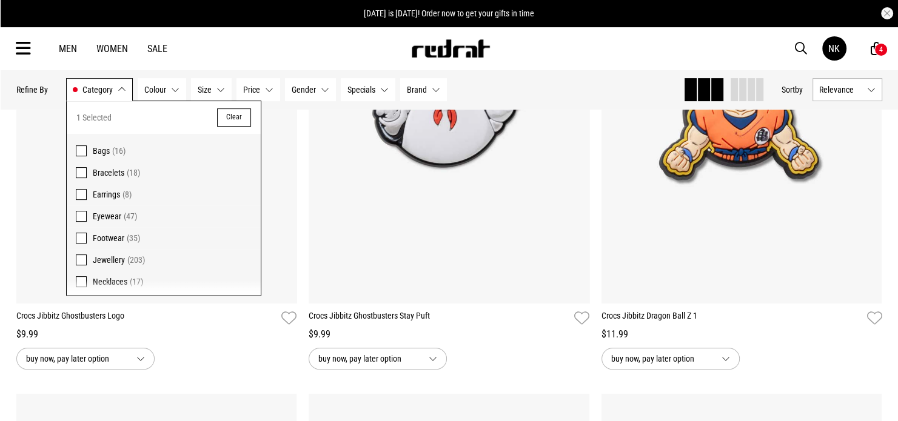
click at [99, 151] on span "Bags" at bounding box center [101, 151] width 17 height 10
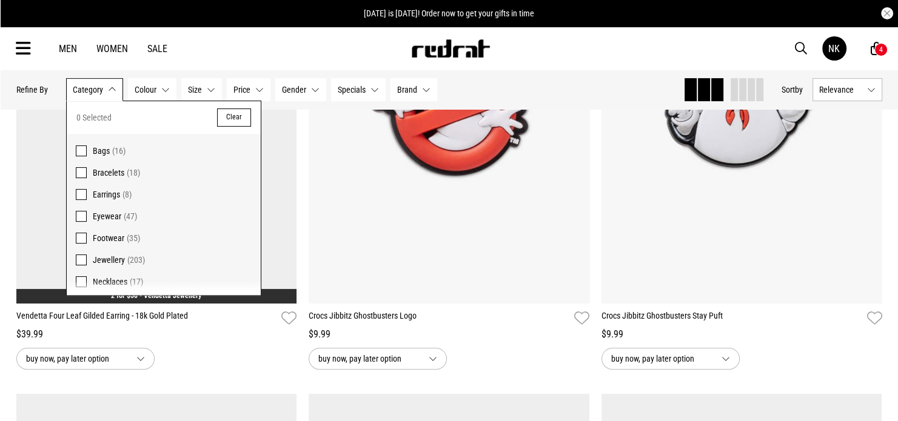
scroll to position [318, 0]
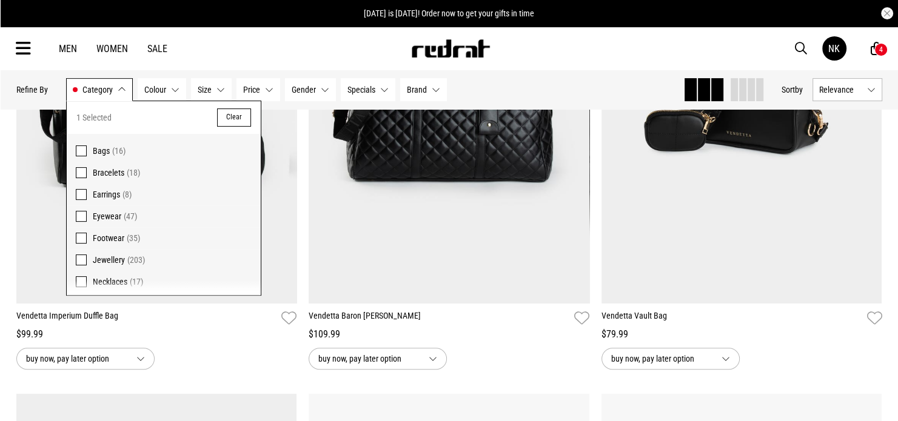
click at [119, 93] on button "Category Bags" at bounding box center [99, 89] width 67 height 23
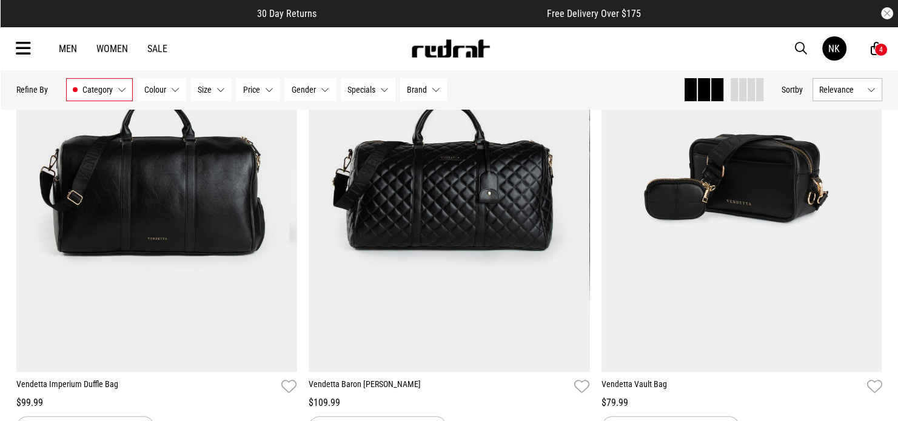
scroll to position [242, 0]
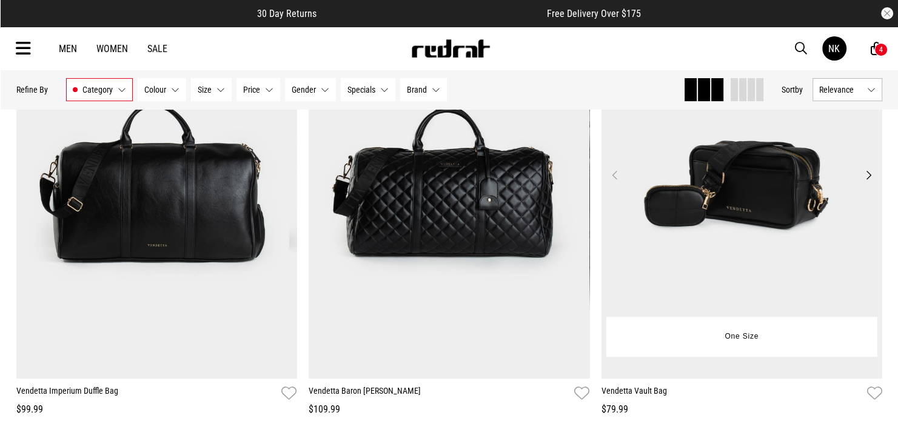
click at [867, 174] on button "Next" at bounding box center [867, 175] width 15 height 15
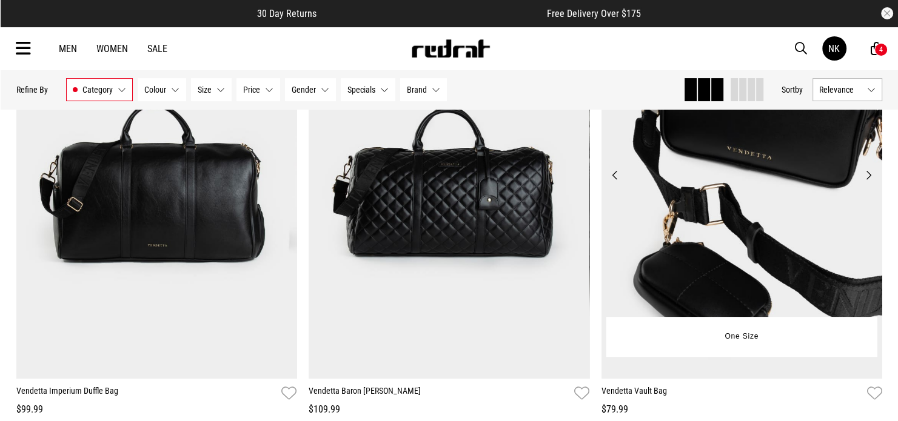
click at [868, 175] on button "Next" at bounding box center [867, 175] width 15 height 15
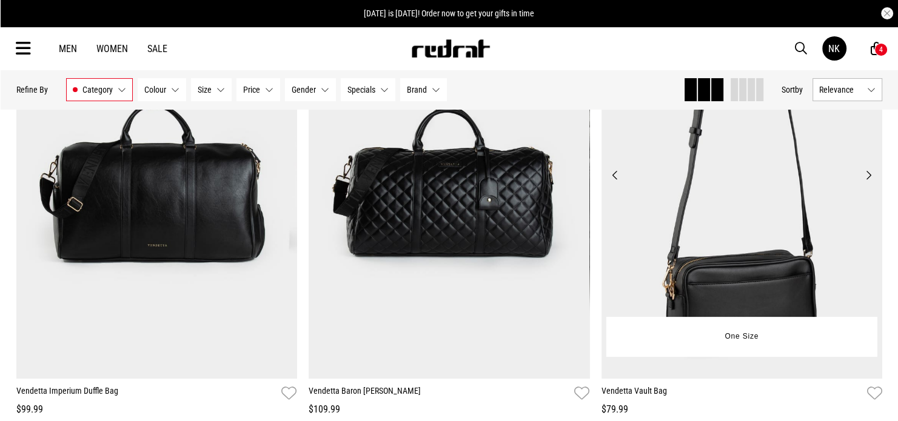
click at [870, 174] on button "Next" at bounding box center [867, 175] width 15 height 15
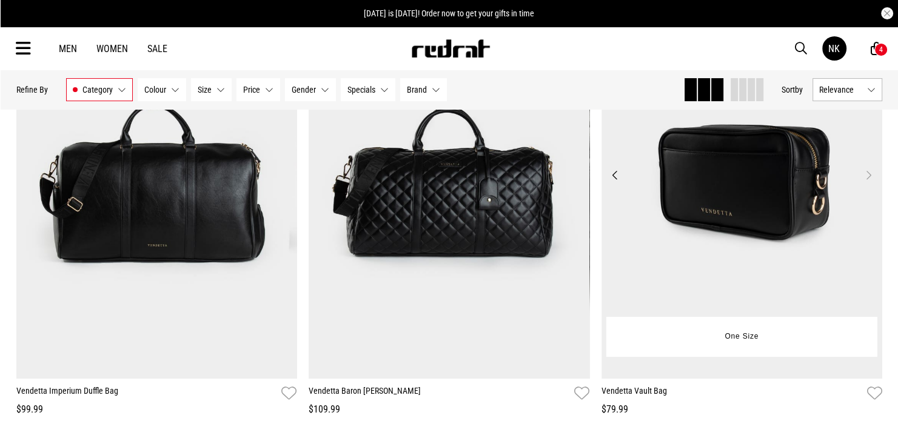
click at [871, 174] on button "Next" at bounding box center [867, 175] width 15 height 15
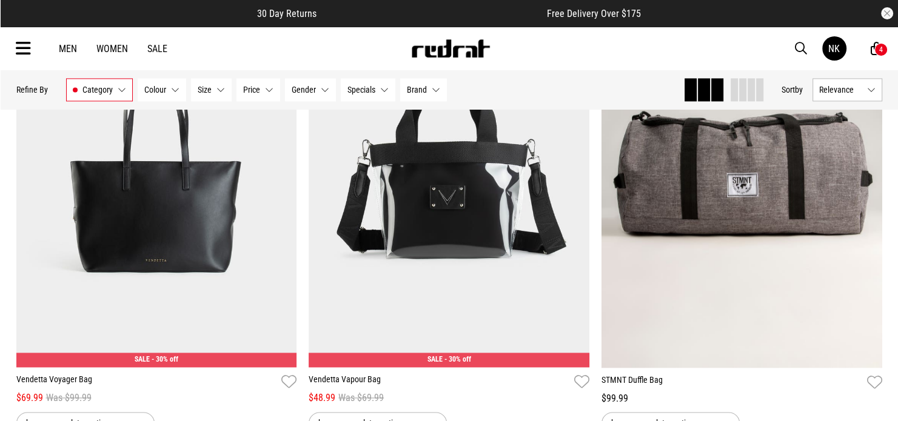
scroll to position [1697, 0]
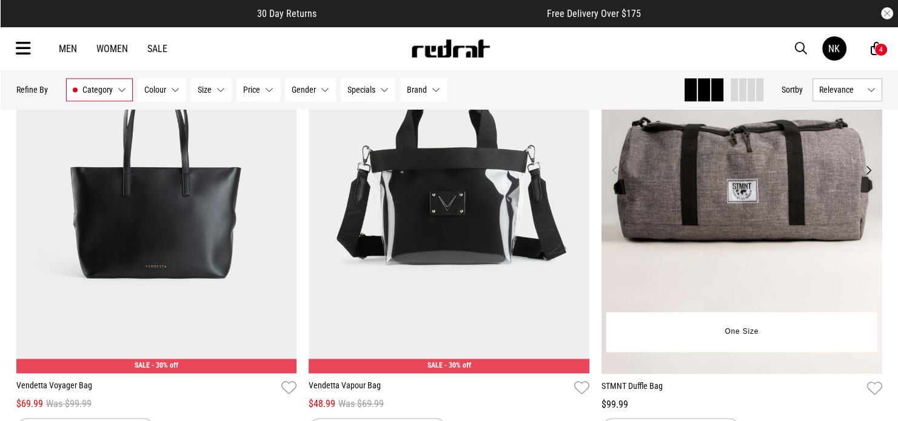
click at [871, 179] on img at bounding box center [741, 177] width 281 height 393
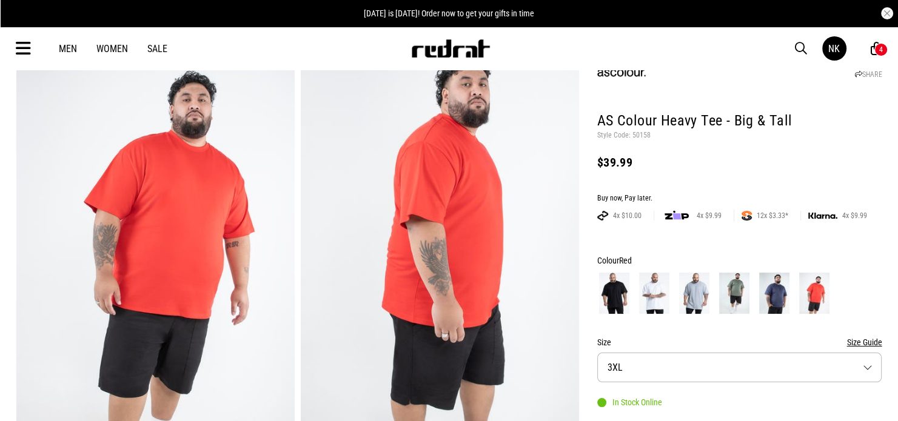
scroll to position [121, 0]
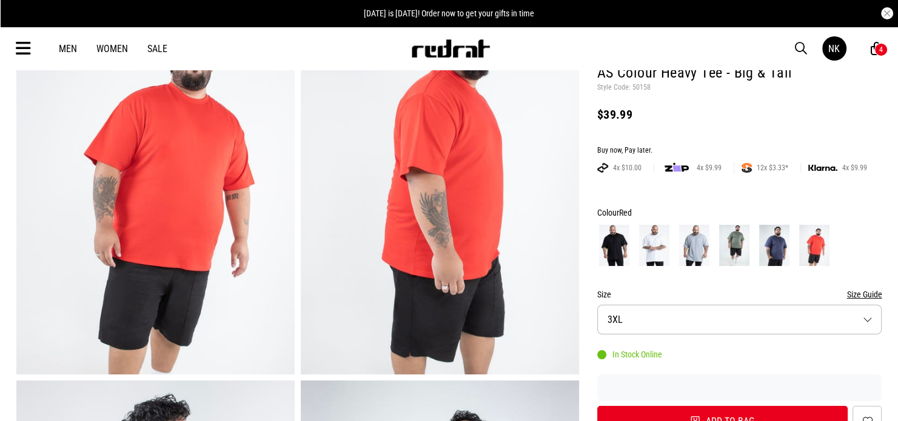
click at [613, 237] on img at bounding box center [614, 245] width 30 height 41
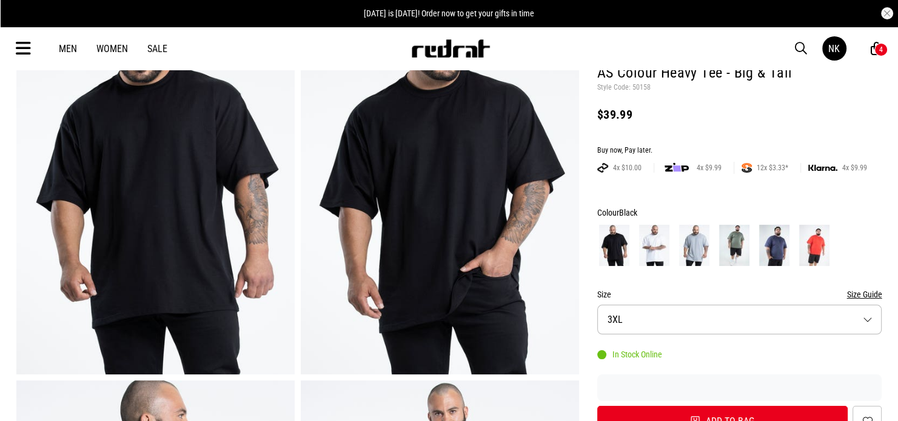
click at [649, 243] on img at bounding box center [654, 245] width 30 height 41
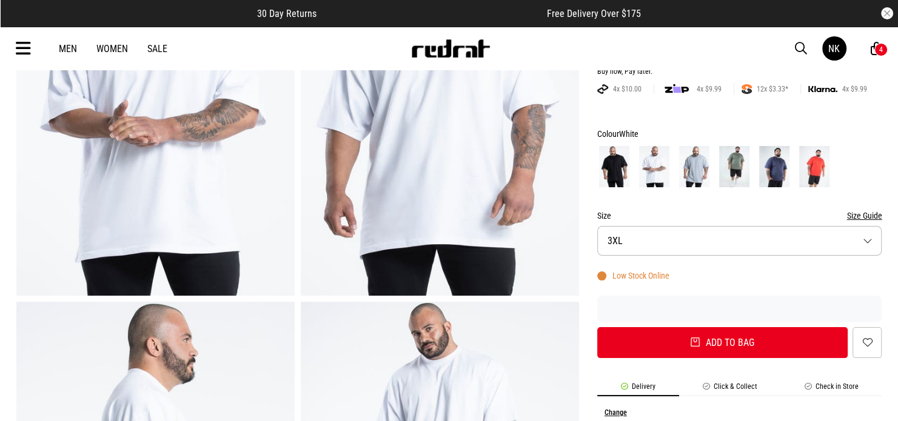
scroll to position [242, 0]
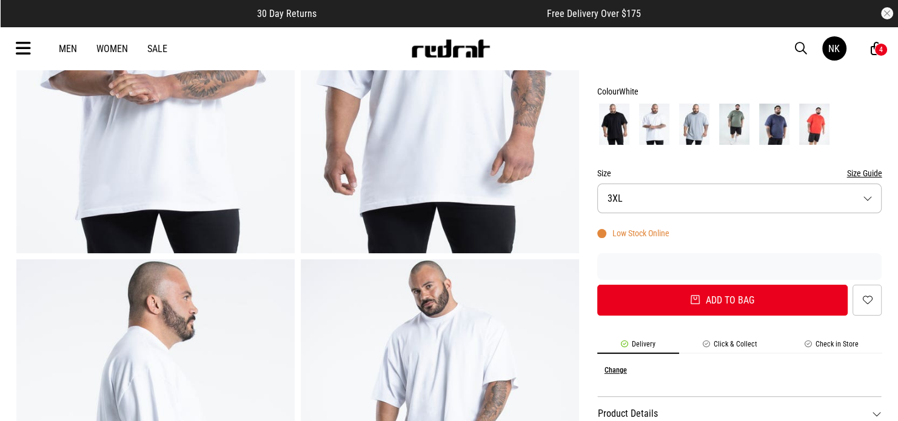
click at [664, 202] on button "Size 3XL" at bounding box center [739, 199] width 285 height 30
click at [697, 171] on div "Size Size Guide" at bounding box center [739, 173] width 285 height 15
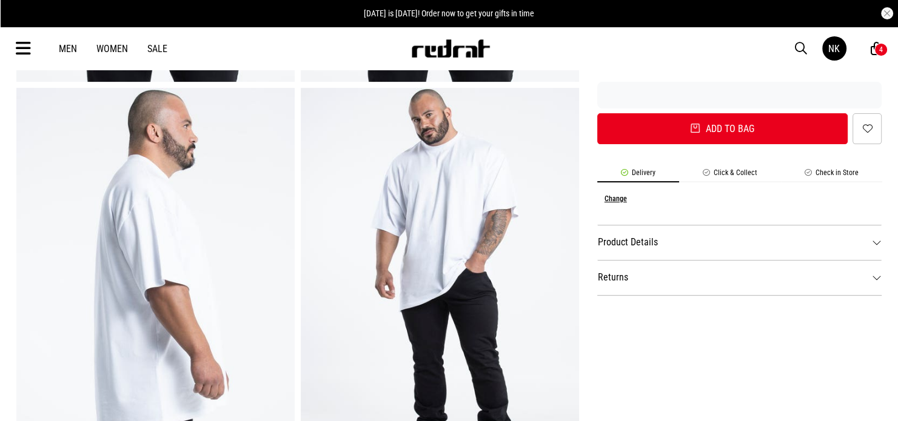
scroll to position [364, 0]
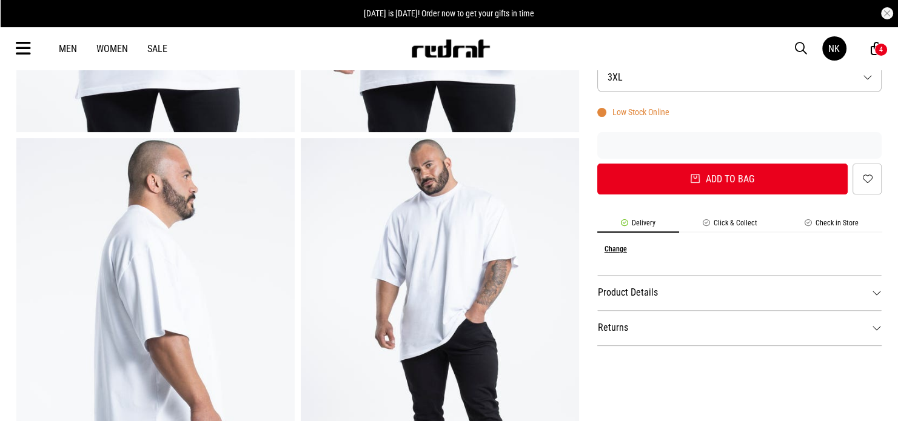
click at [633, 288] on dt "Product Details" at bounding box center [739, 292] width 285 height 35
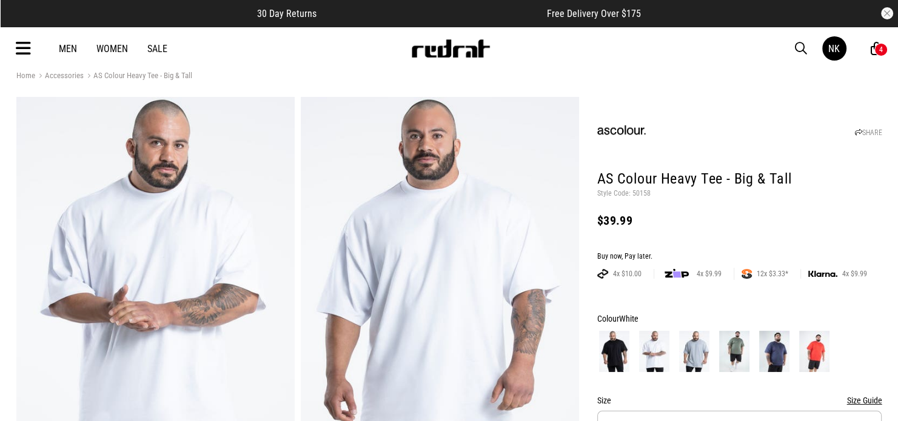
scroll to position [0, 0]
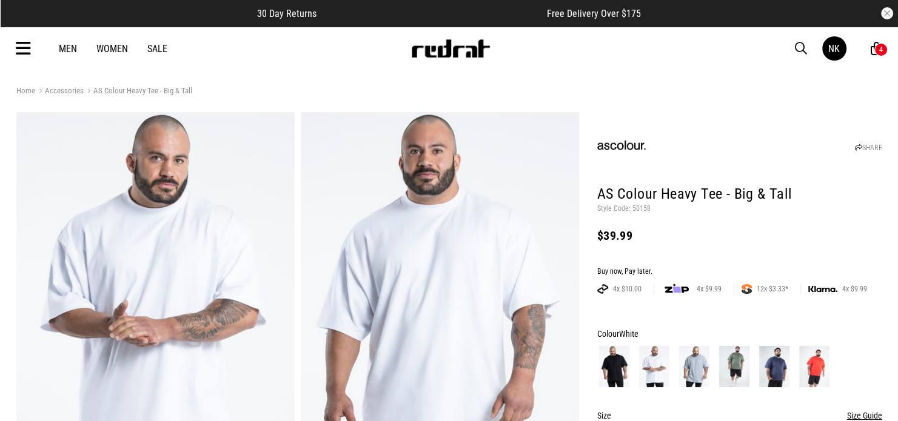
click at [21, 44] on icon at bounding box center [23, 49] width 15 height 20
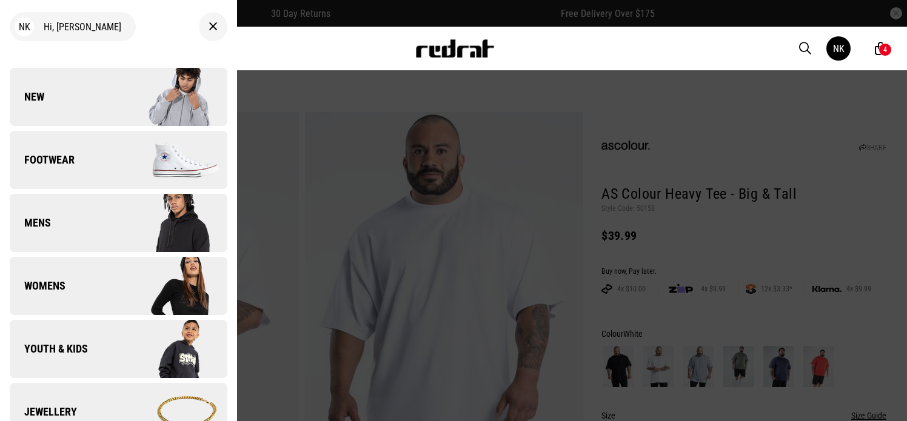
click at [287, 56] on div "Men Women Sale NK Hi, Nathan New Back Footwear Back Footwear Mens Back Mens Wom…" at bounding box center [453, 49] width 885 height 44
click at [256, 84] on div at bounding box center [453, 210] width 907 height 421
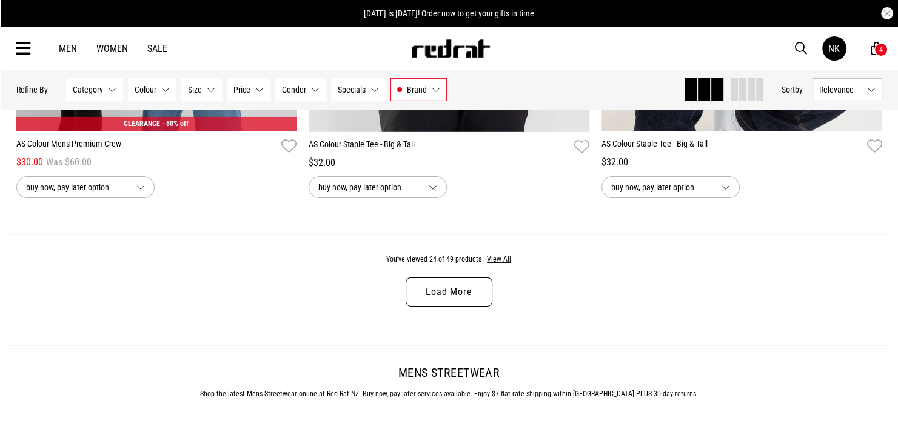
scroll to position [3870, 0]
click at [426, 289] on link "Load More" at bounding box center [449, 292] width 86 height 29
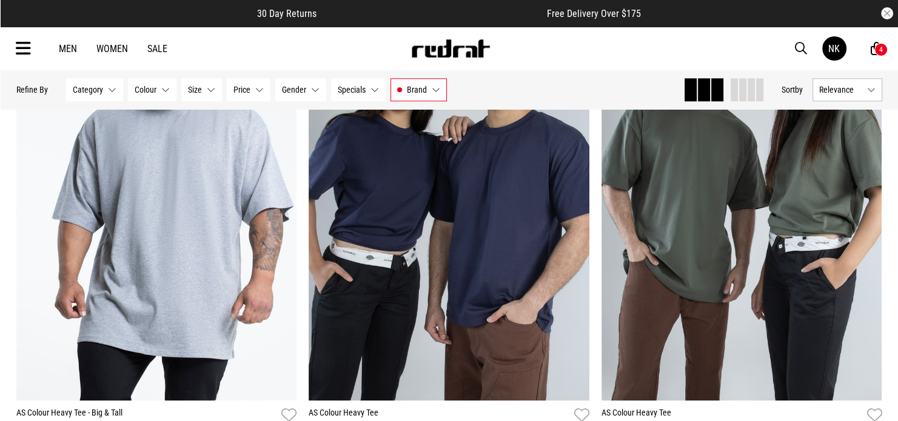
scroll to position [6113, 0]
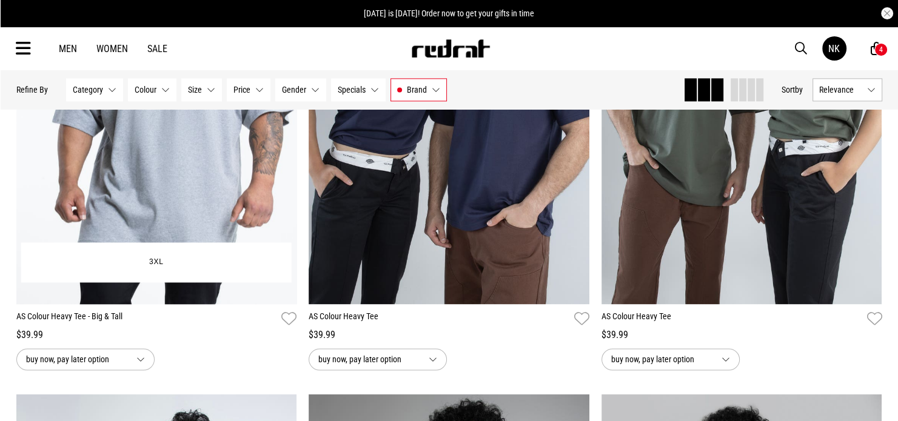
click at [169, 184] on img at bounding box center [156, 107] width 281 height 393
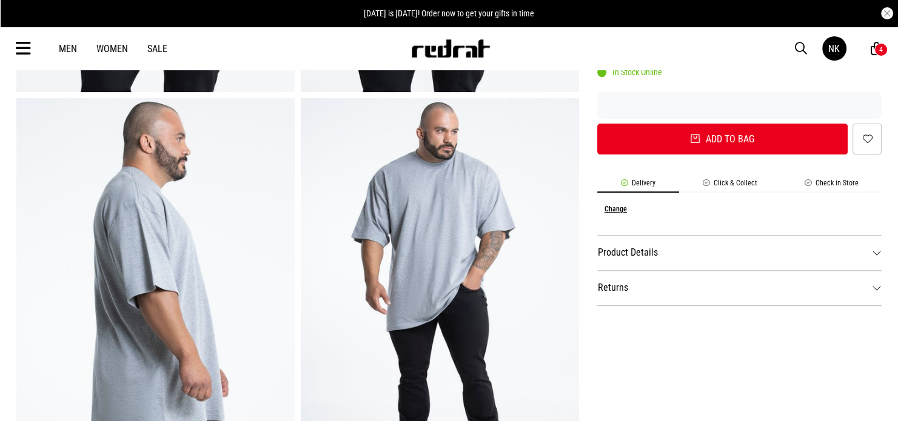
scroll to position [424, 0]
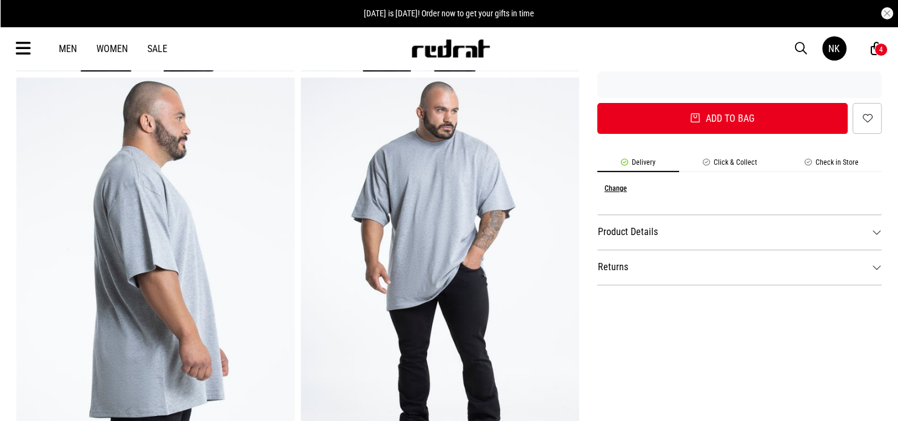
click at [641, 244] on dt "Product Details" at bounding box center [739, 232] width 285 height 35
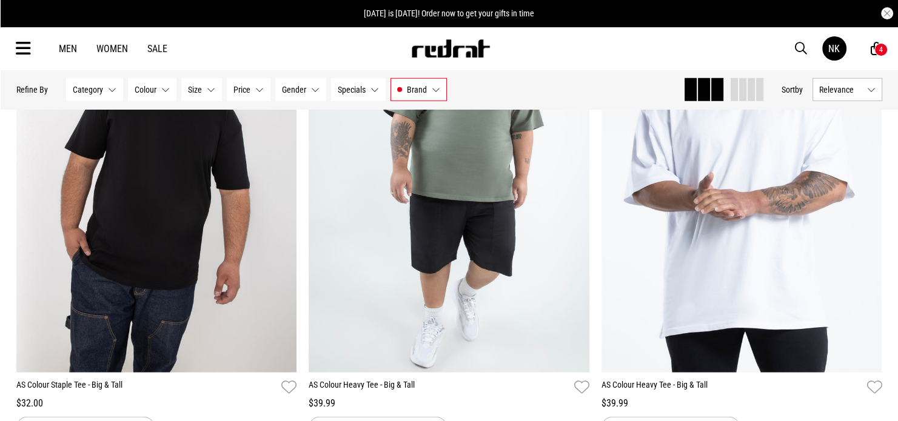
scroll to position [3273, 0]
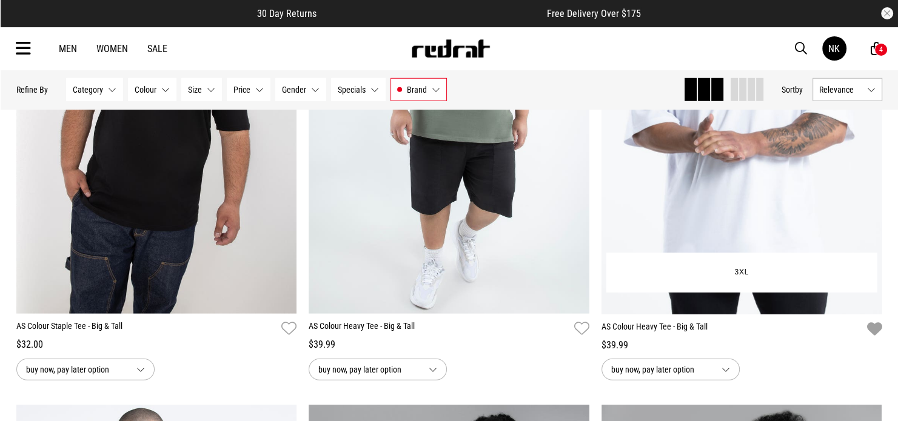
click at [877, 332] on icon "button" at bounding box center [873, 330] width 15 height 18
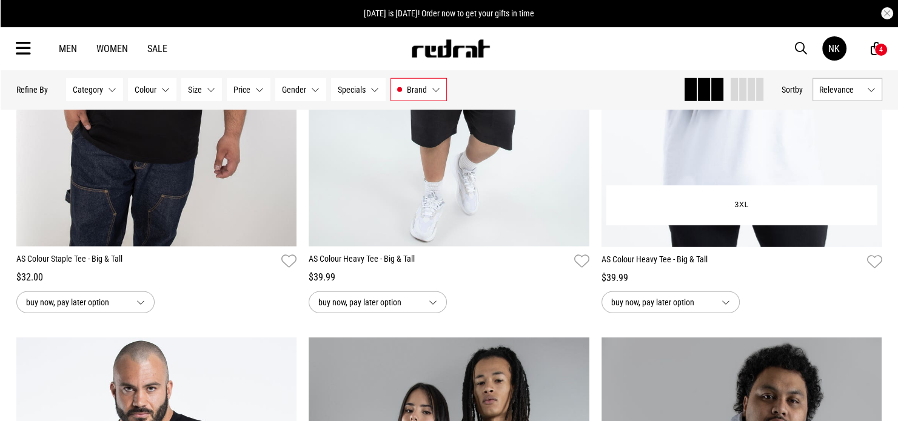
scroll to position [3334, 0]
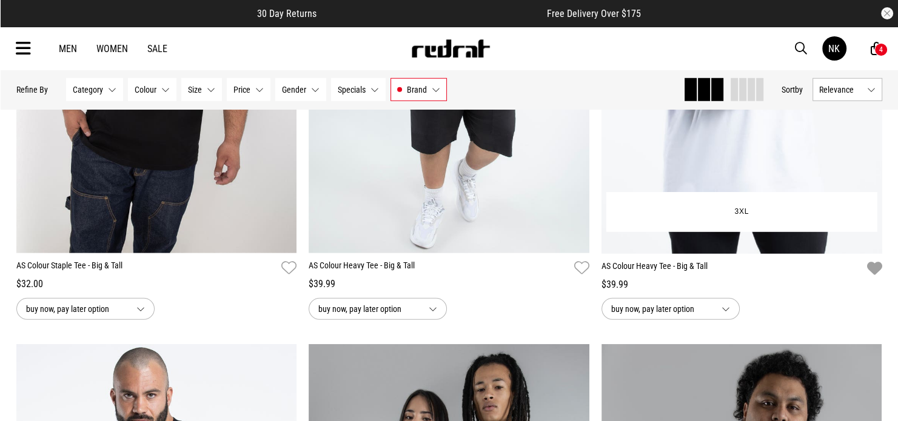
click at [875, 272] on icon "button" at bounding box center [873, 269] width 15 height 18
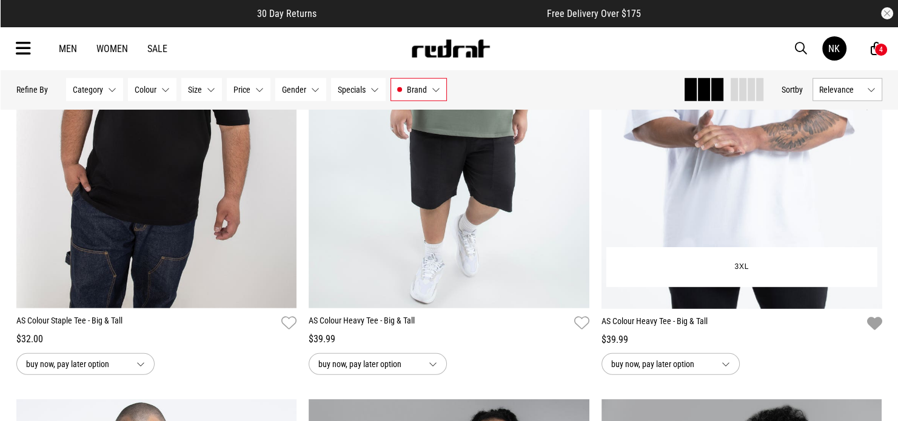
scroll to position [3273, 0]
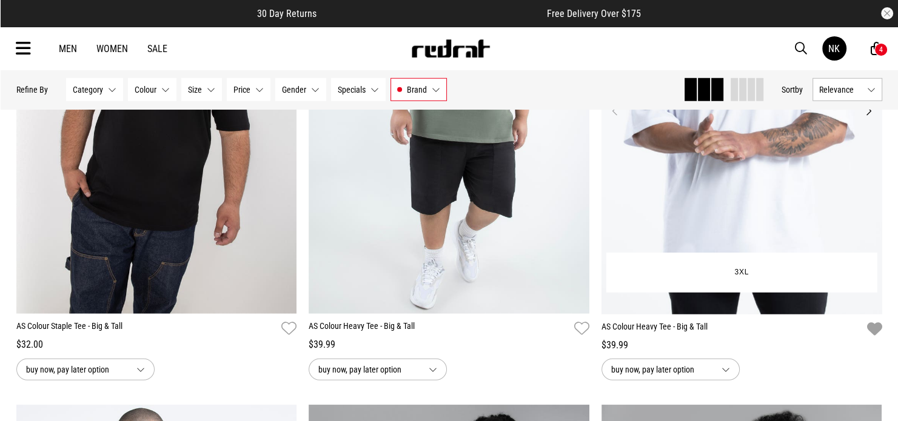
click at [700, 183] on img at bounding box center [741, 118] width 281 height 393
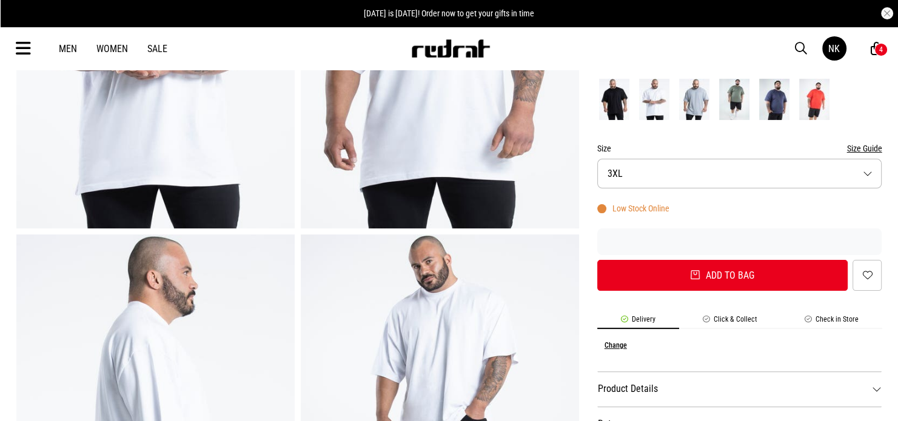
scroll to position [364, 0]
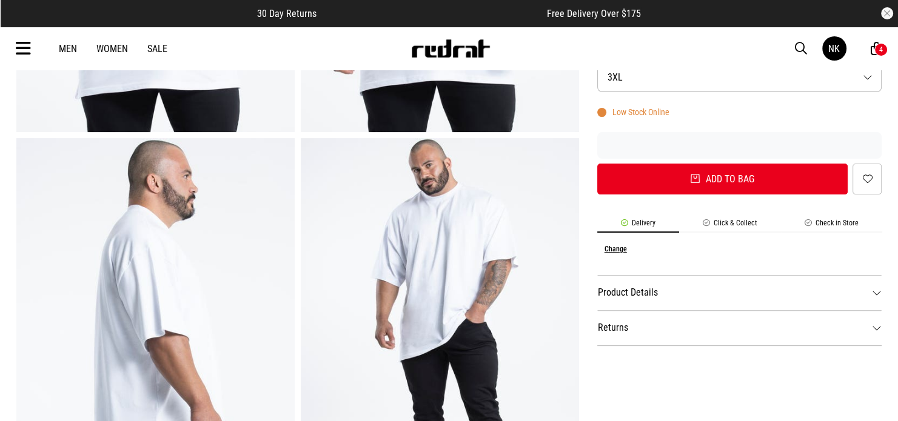
click at [666, 284] on dt "Product Details" at bounding box center [739, 292] width 285 height 35
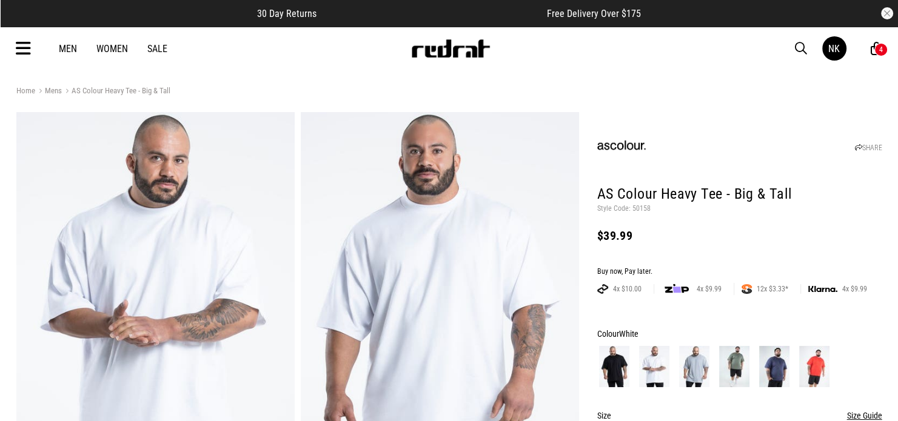
scroll to position [0, 0]
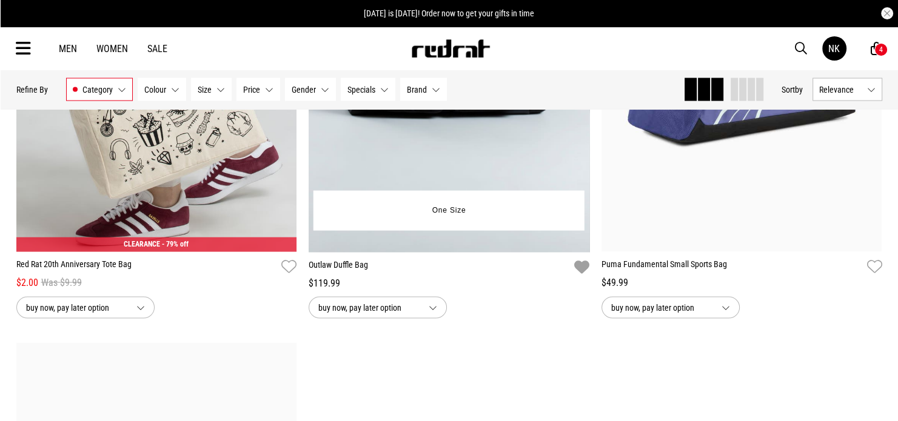
scroll to position [2302, 0]
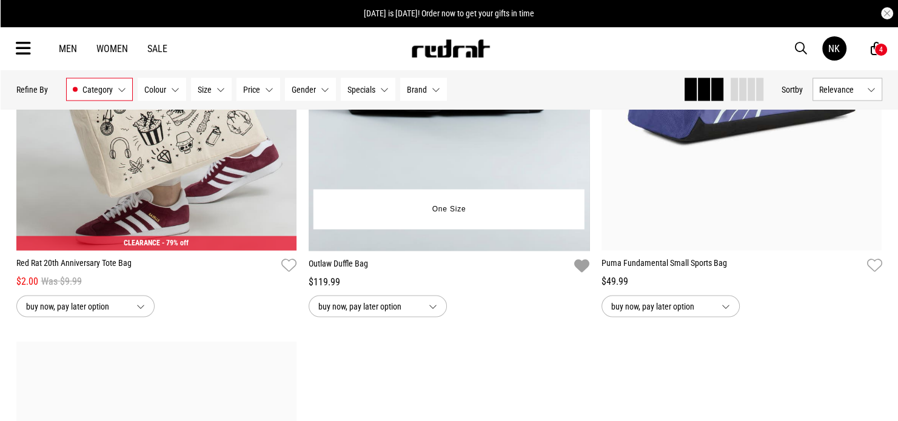
click at [581, 273] on icon "button" at bounding box center [581, 267] width 15 height 18
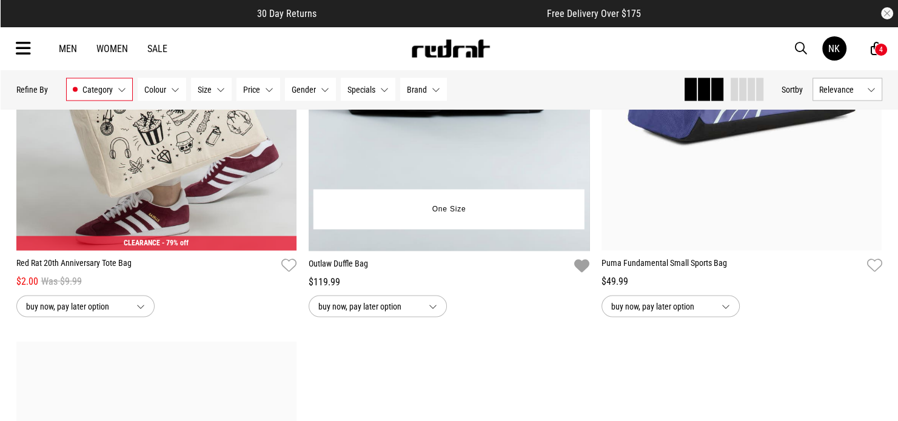
click at [587, 270] on icon "button" at bounding box center [581, 267] width 15 height 18
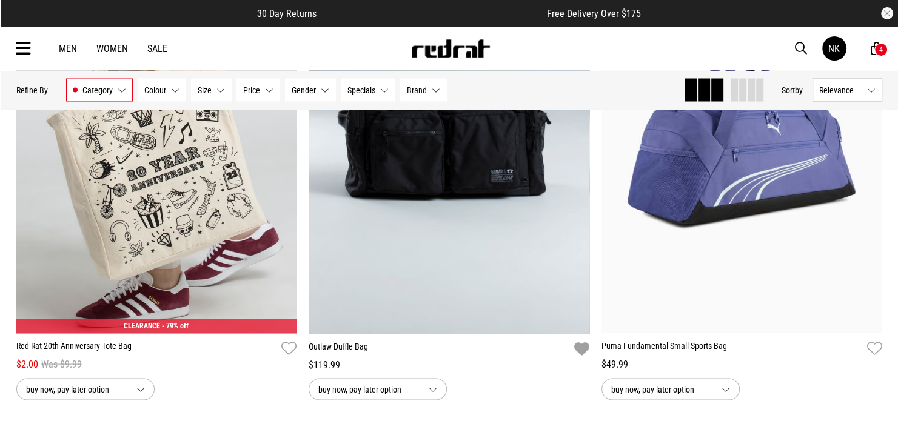
scroll to position [2181, 0]
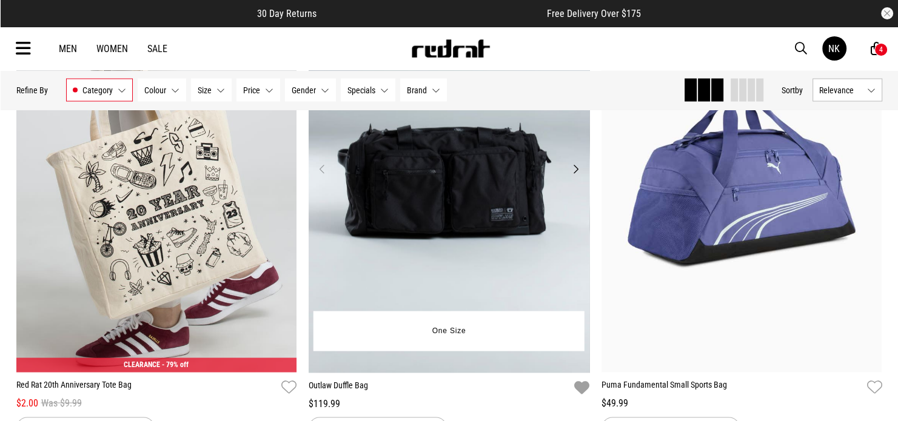
click at [580, 173] on button "Next" at bounding box center [575, 168] width 15 height 15
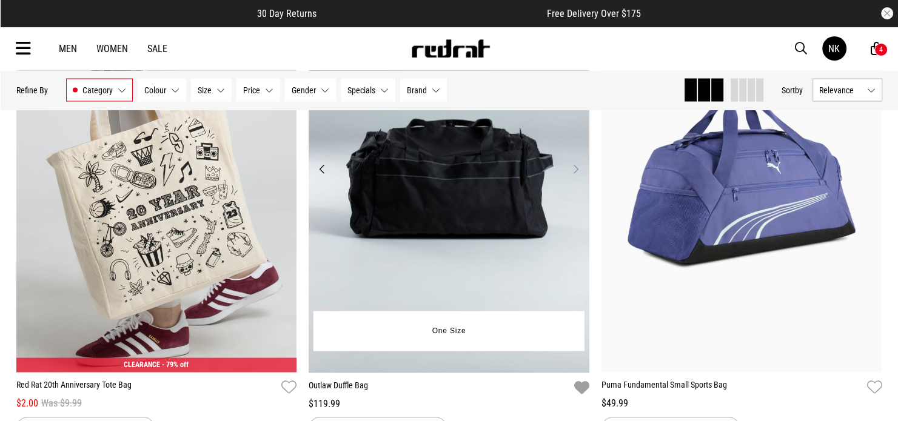
click at [580, 173] on button "Next" at bounding box center [575, 168] width 15 height 15
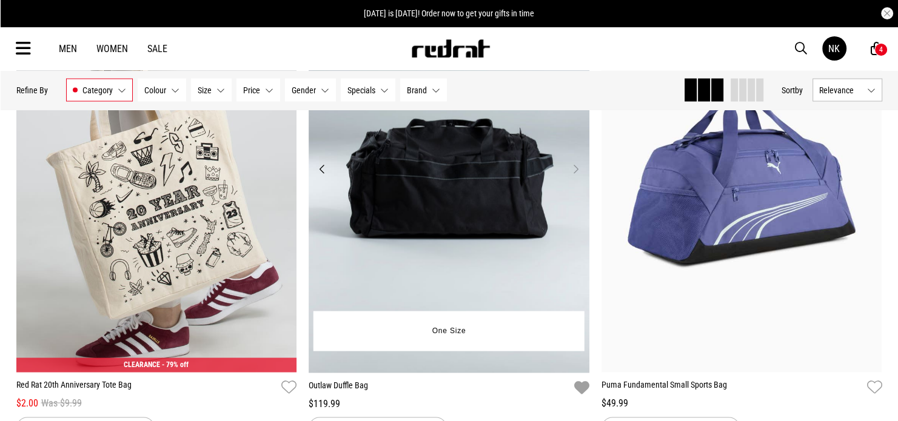
click at [320, 169] on button "Previous" at bounding box center [322, 168] width 15 height 15
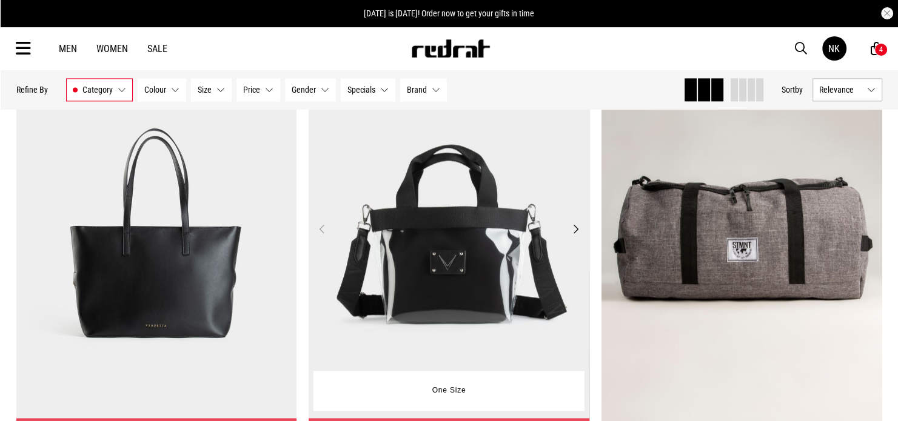
scroll to position [1635, 0]
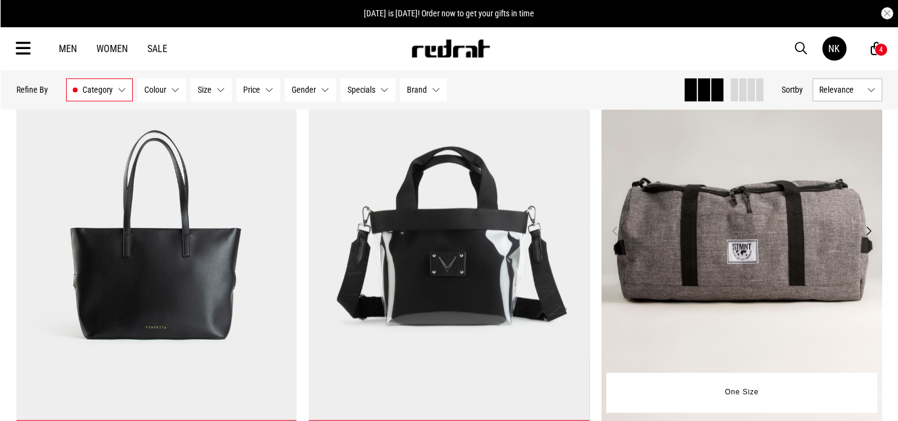
click at [866, 235] on button "Next" at bounding box center [867, 231] width 15 height 15
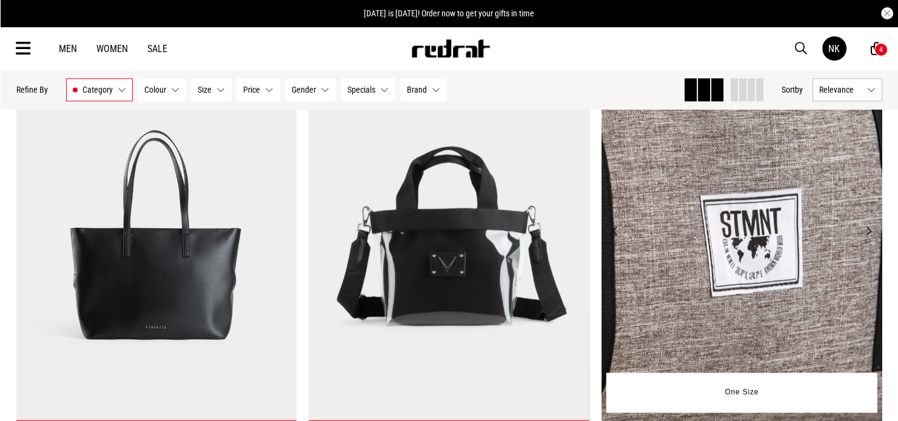
click at [866, 235] on button "Next" at bounding box center [867, 231] width 15 height 15
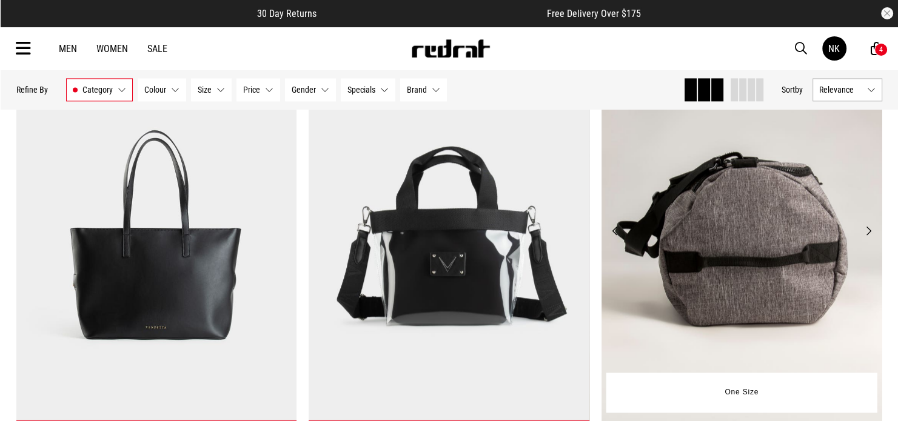
click at [866, 235] on button "Next" at bounding box center [867, 231] width 15 height 15
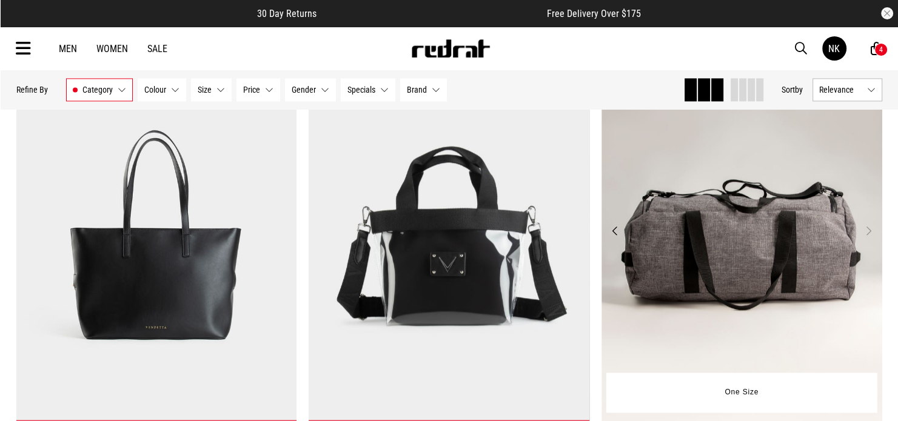
click at [867, 235] on button "Next" at bounding box center [867, 231] width 15 height 15
click at [611, 233] on button "Previous" at bounding box center [614, 231] width 15 height 15
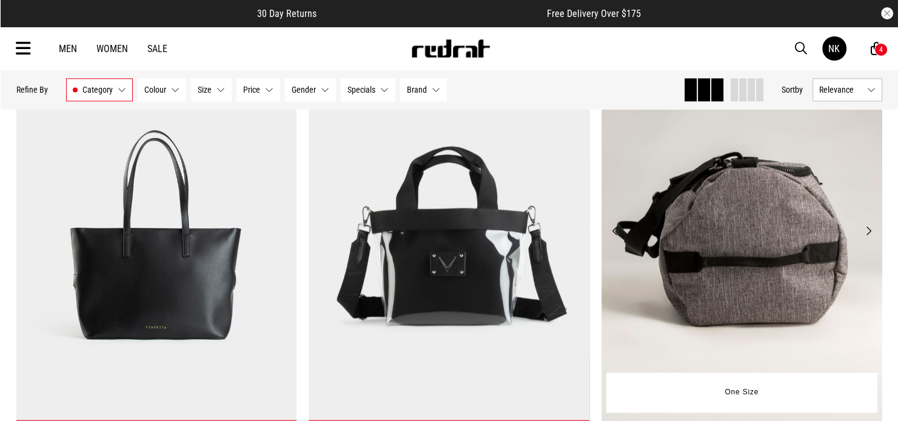
click at [611, 233] on button "Previous" at bounding box center [614, 231] width 15 height 15
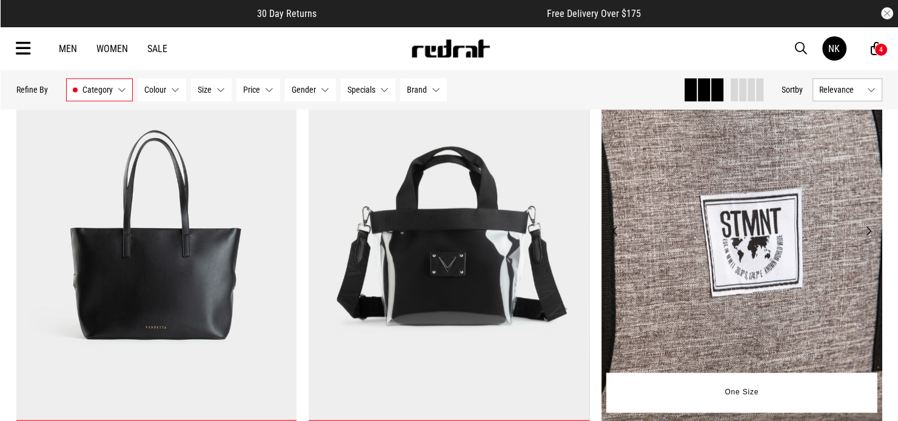
drag, startPoint x: 865, startPoint y: 227, endPoint x: 858, endPoint y: 227, distance: 6.7
click at [865, 227] on button "Next" at bounding box center [867, 231] width 15 height 15
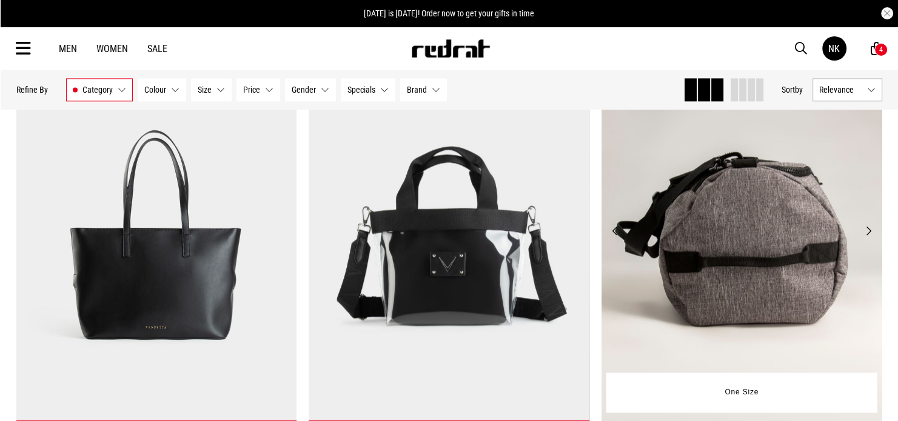
click at [610, 236] on button "Previous" at bounding box center [614, 231] width 15 height 15
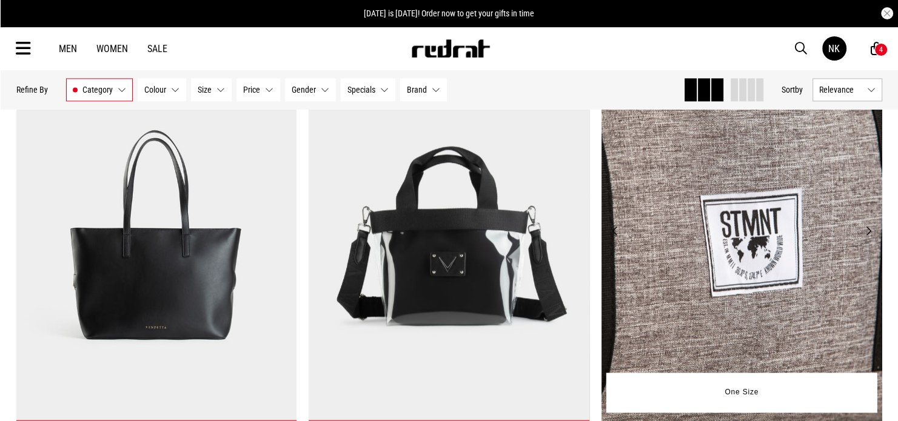
click at [610, 236] on button "Previous" at bounding box center [614, 231] width 15 height 15
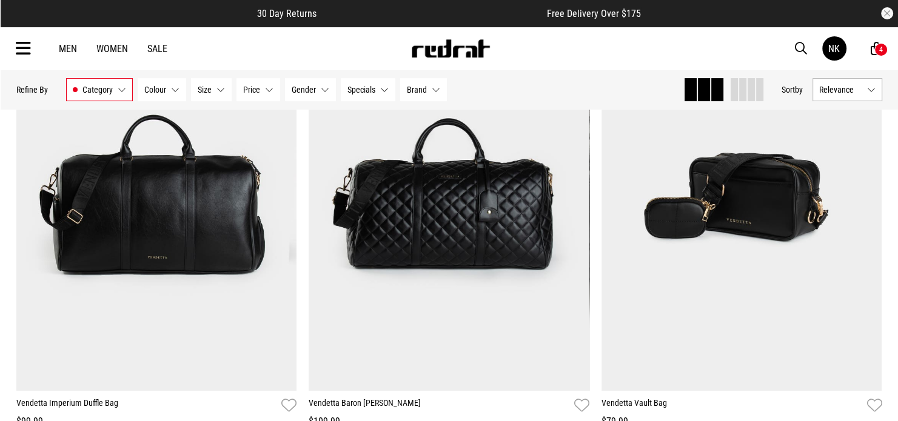
scroll to position [242, 0]
